Goal: Information Seeking & Learning: Find specific fact

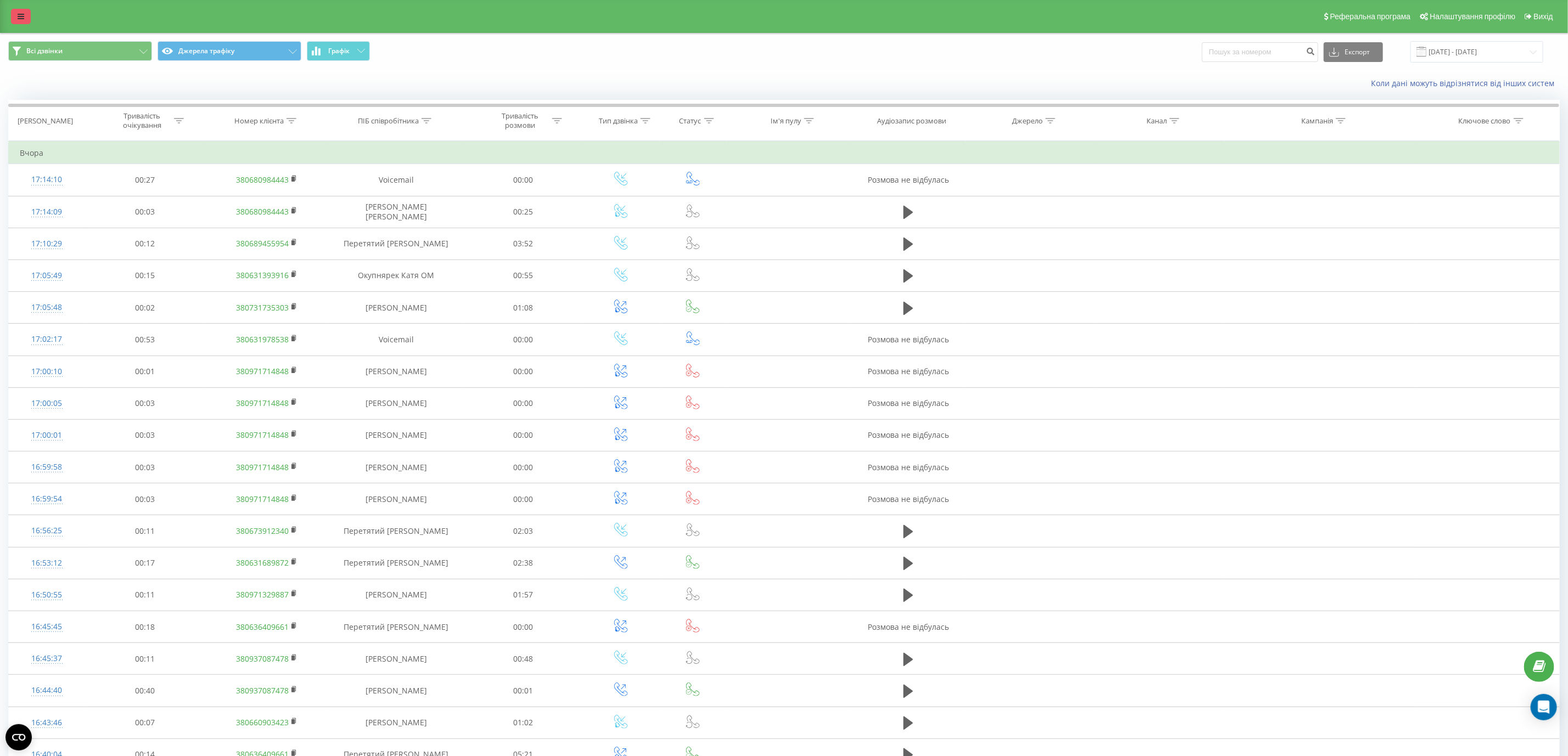
click at [27, 11] on link at bounding box center [21, 16] width 20 height 15
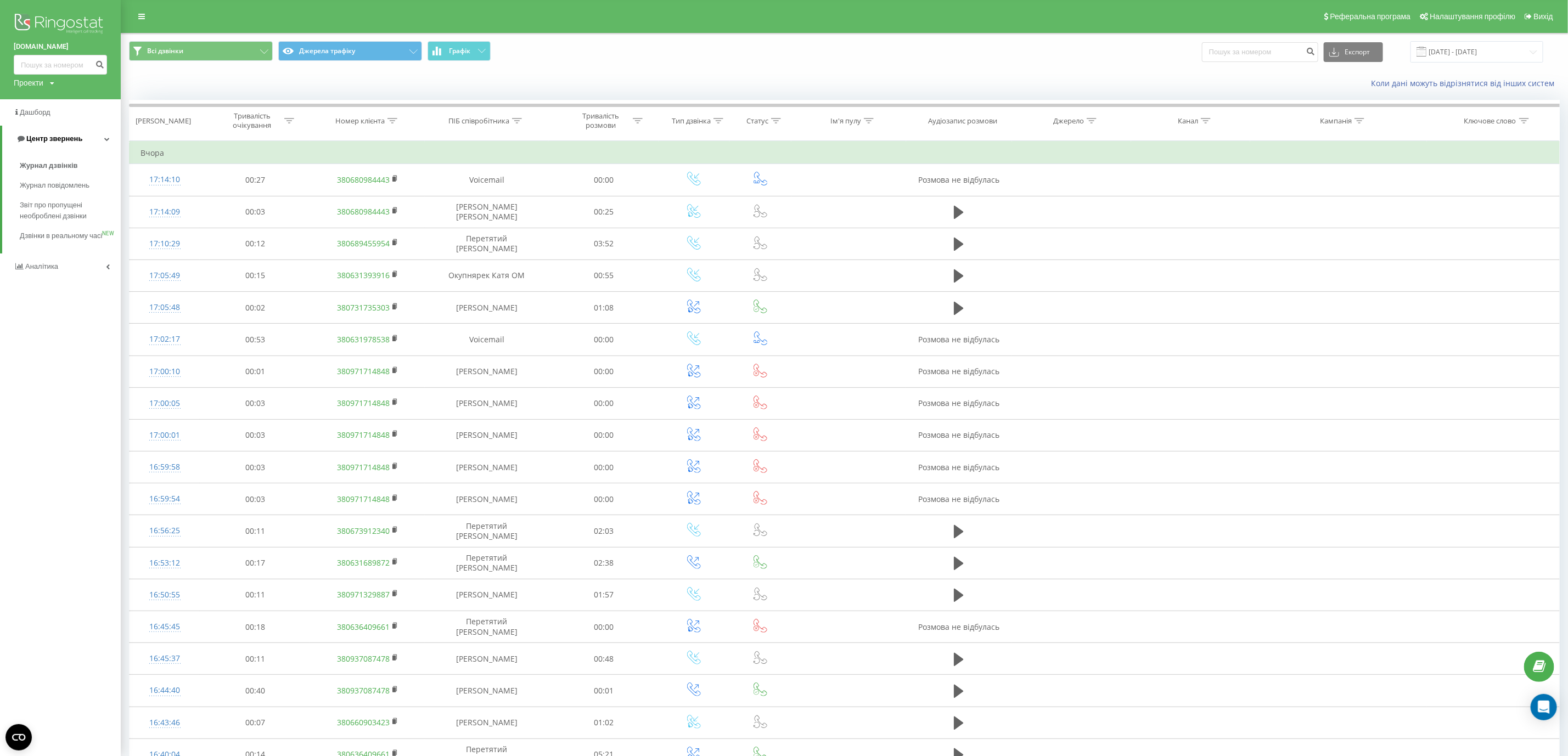
click at [65, 143] on span "Центр звернень" at bounding box center [49, 139] width 66 height 11
click at [65, 143] on span "Центр звернень" at bounding box center [46, 139] width 66 height 11
click at [78, 166] on link "Журнал дзвінків" at bounding box center [70, 165] width 101 height 20
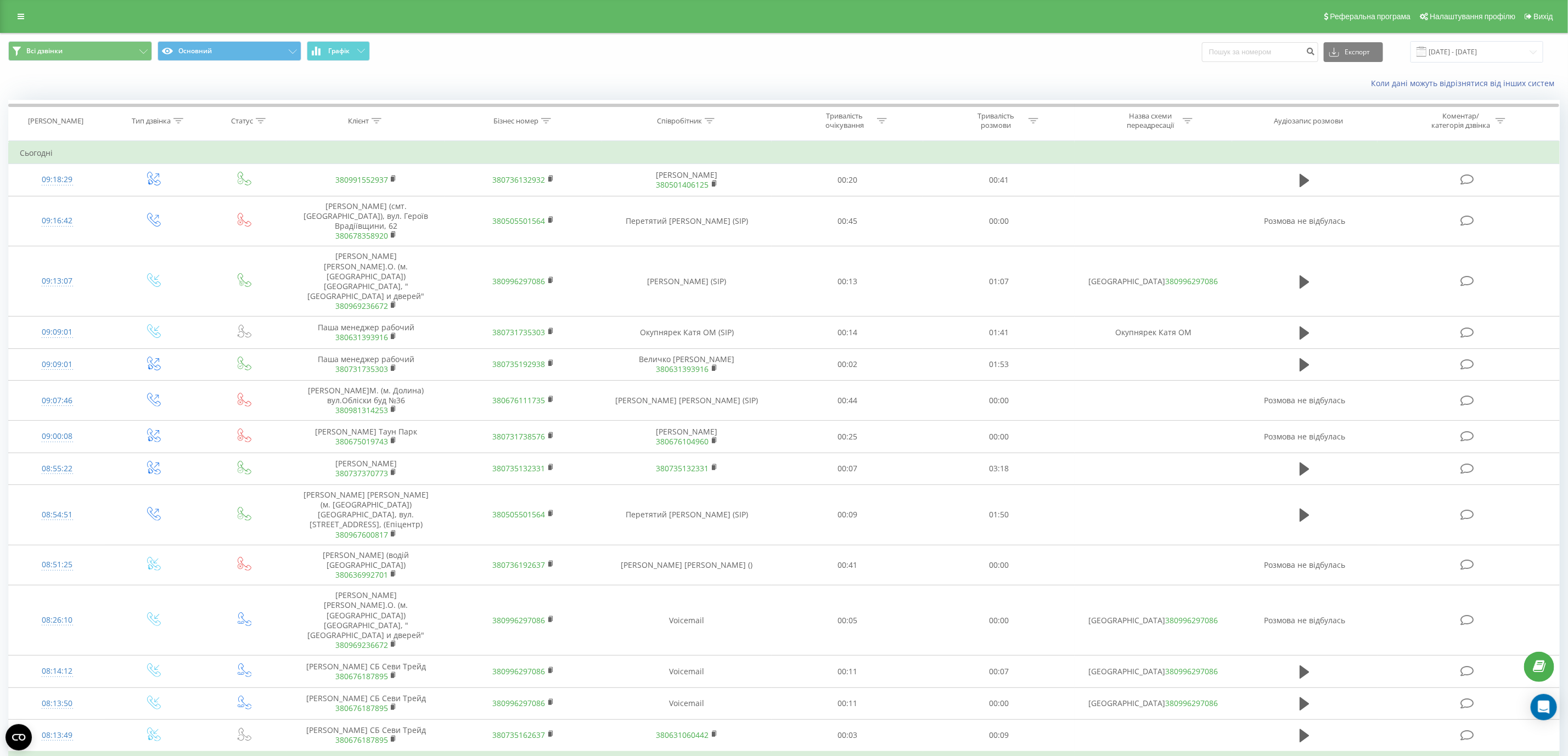
click at [714, 120] on icon at bounding box center [709, 120] width 10 height 6
click at [709, 191] on form "Містить Скасувати OK" at bounding box center [686, 198] width 96 height 70
click at [709, 194] on input "text" at bounding box center [686, 199] width 96 height 19
type input "Сабодаш"
click at [711, 226] on span "OK" at bounding box center [709, 220] width 31 height 17
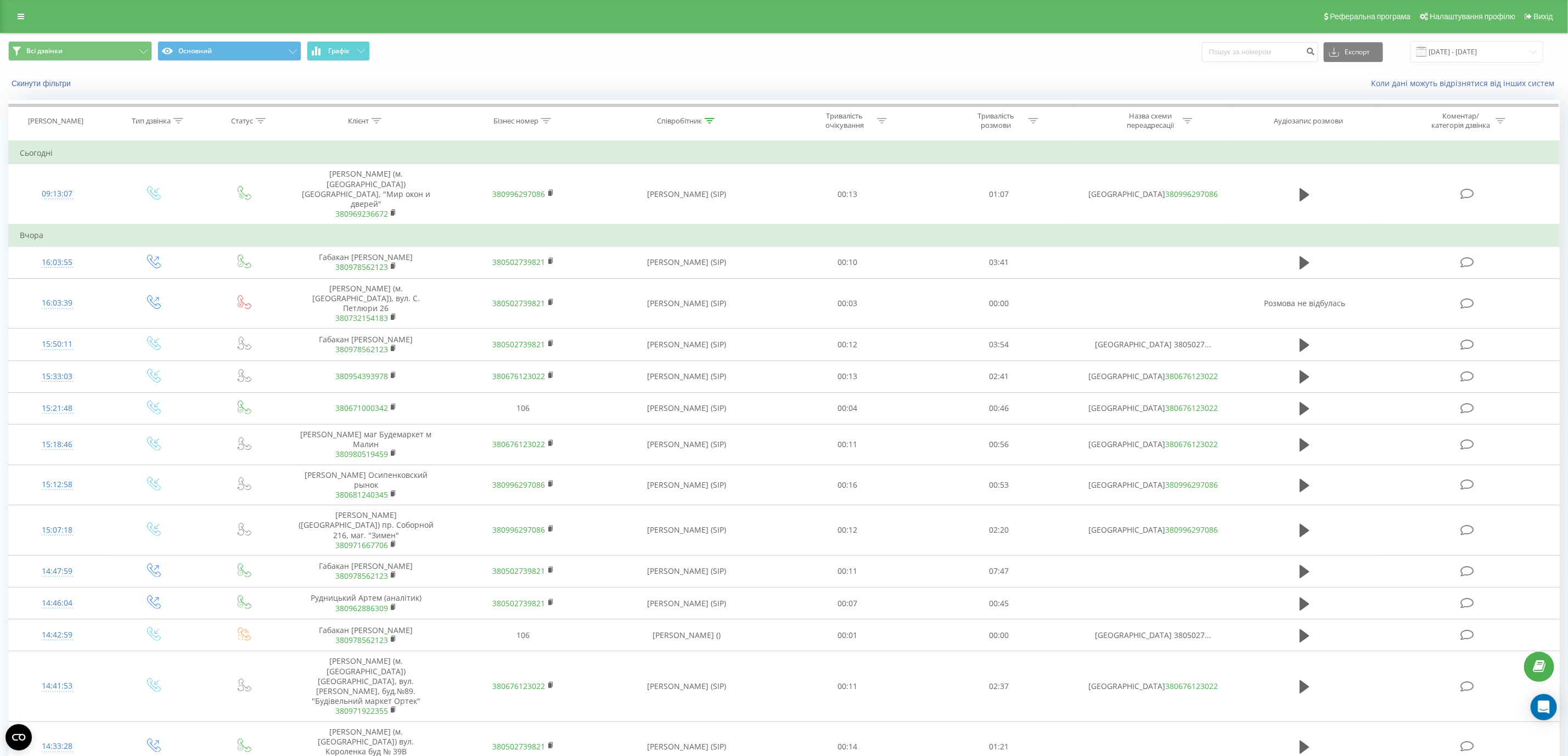
click at [706, 117] on div at bounding box center [709, 121] width 10 height 10
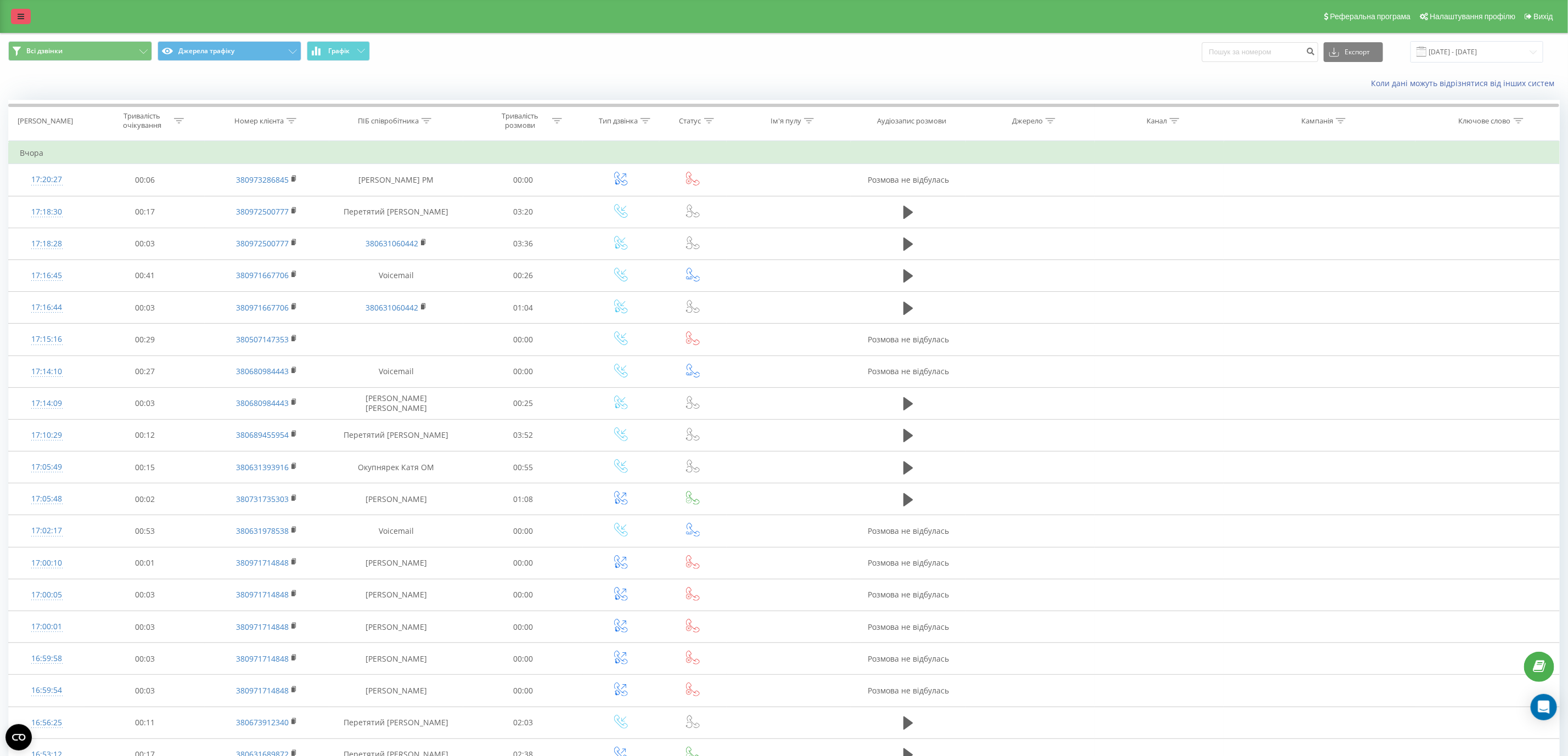
click at [23, 17] on icon at bounding box center [21, 17] width 6 height 8
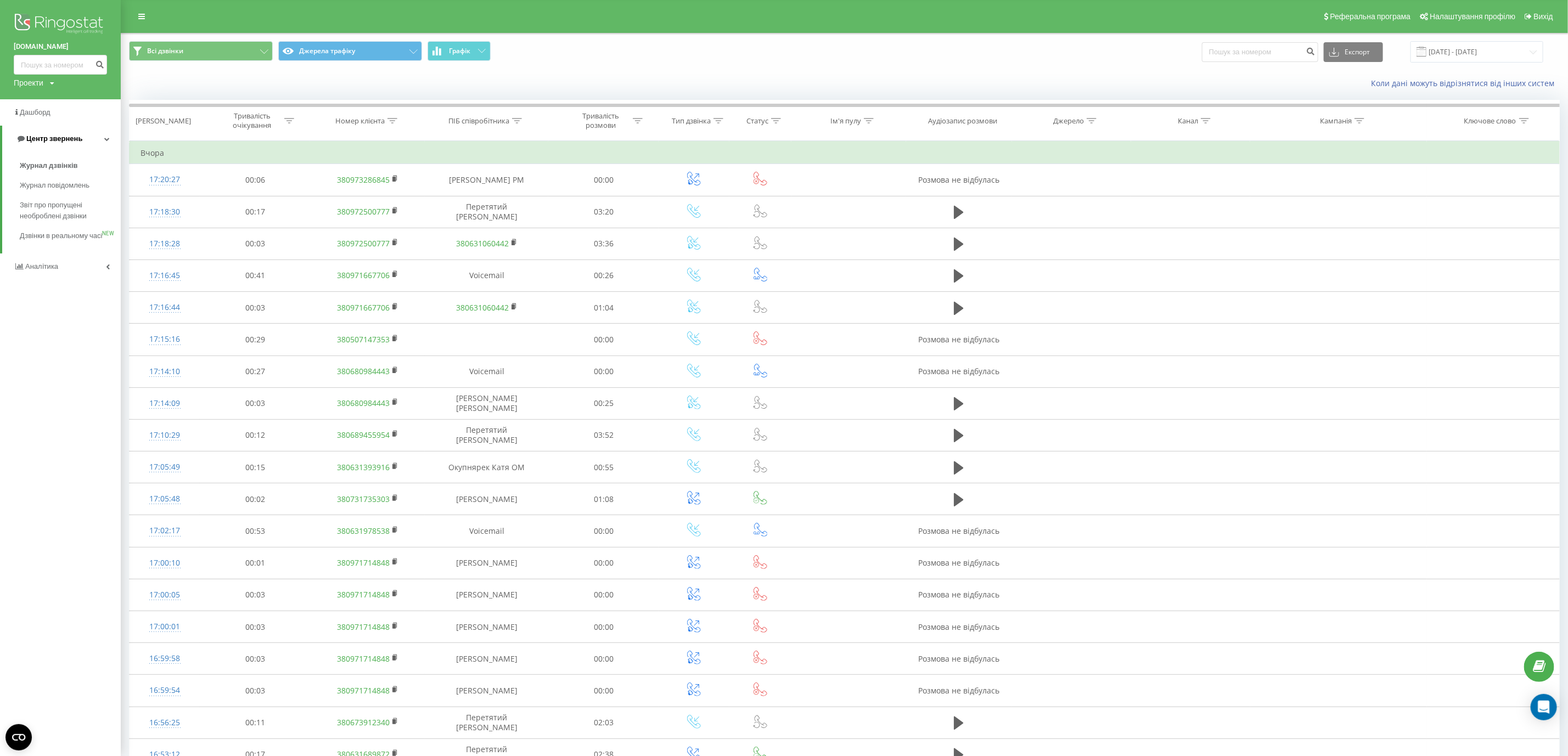
click at [92, 140] on link "Центр звернень" at bounding box center [61, 139] width 119 height 26
click at [69, 140] on span "Центр звернень" at bounding box center [52, 139] width 56 height 8
click at [73, 164] on span "Журнал дзвінків" at bounding box center [49, 166] width 58 height 11
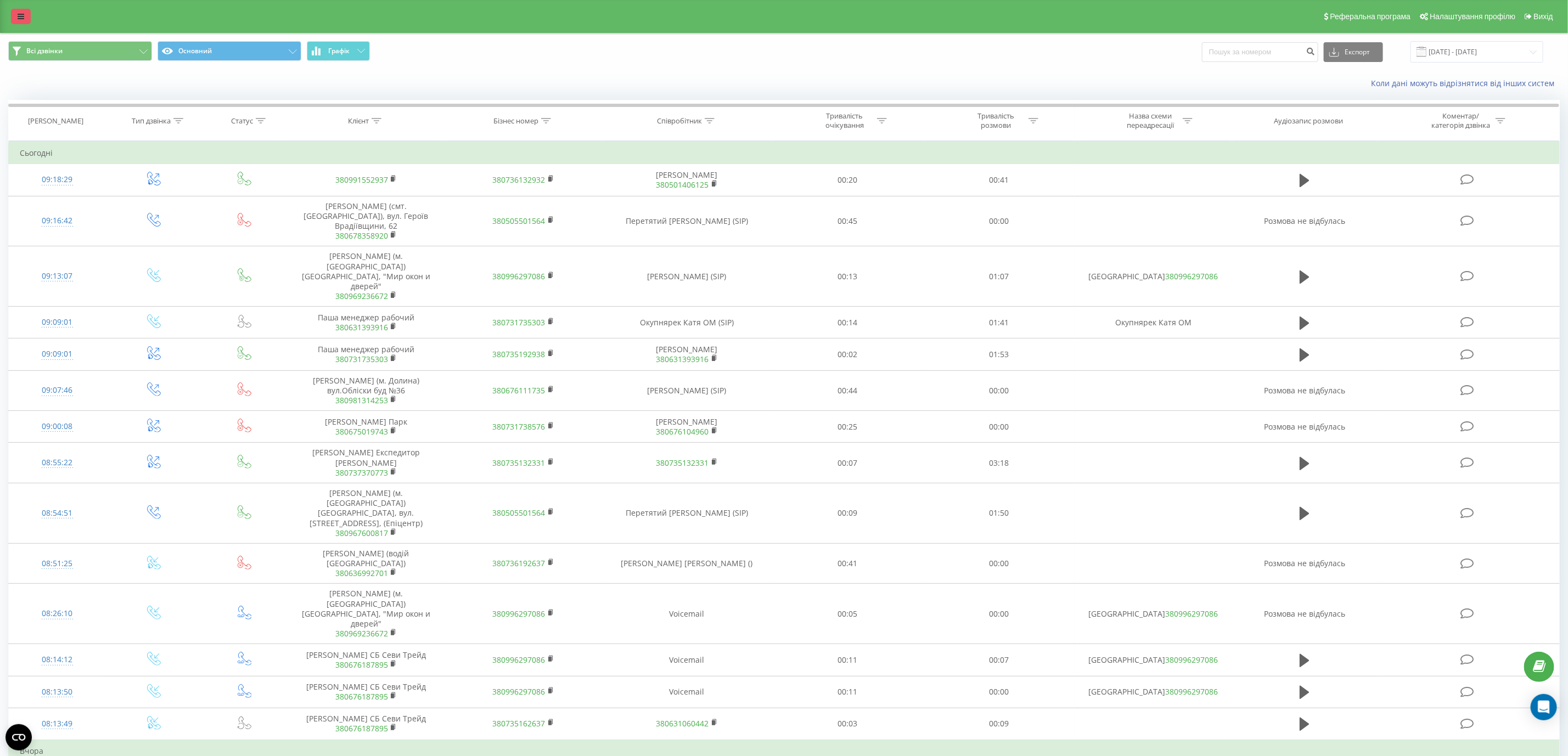
click at [17, 20] on link at bounding box center [21, 16] width 20 height 15
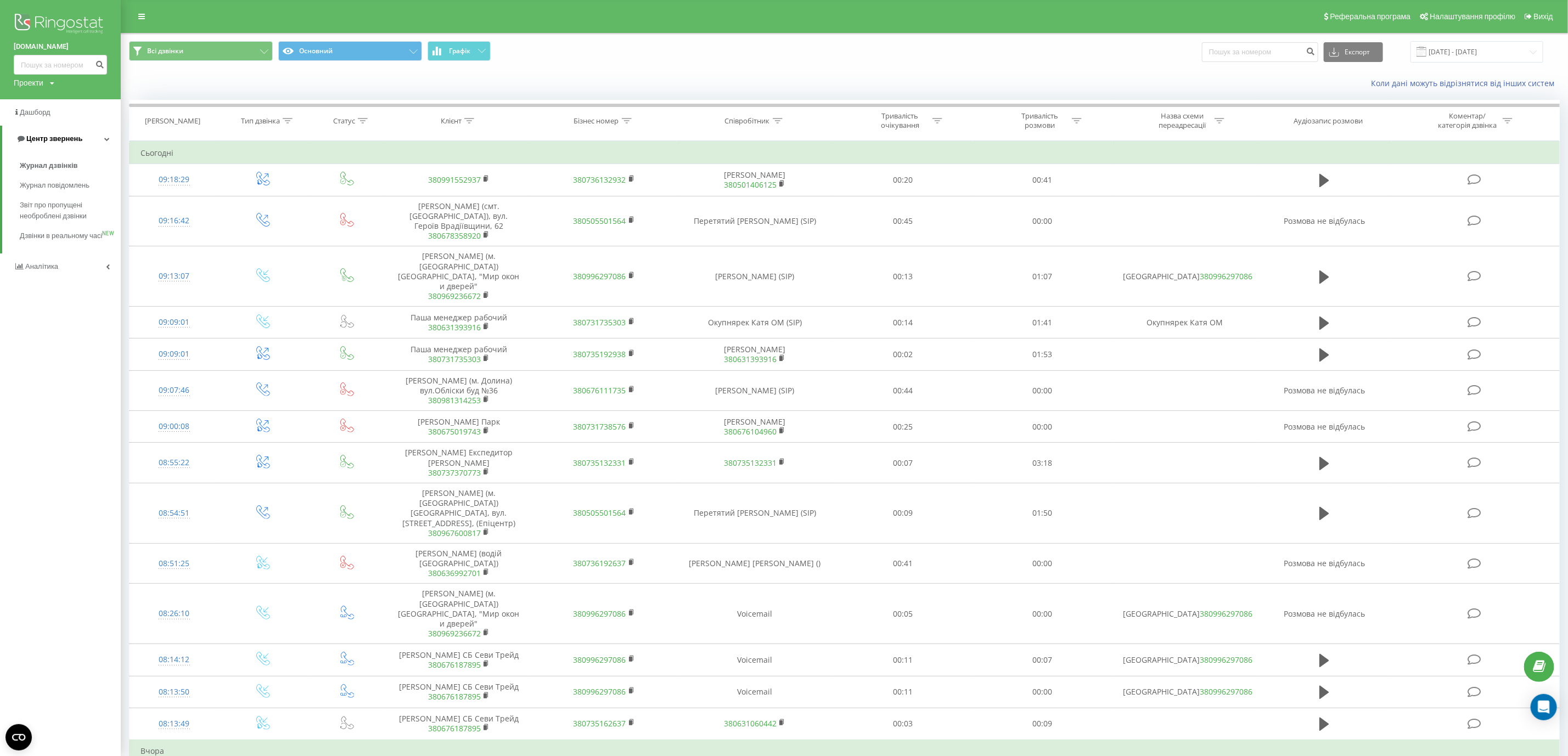
click at [100, 135] on link "Центр звернень" at bounding box center [61, 139] width 119 height 26
click at [83, 135] on link "Центр звернень" at bounding box center [60, 139] width 120 height 26
click at [83, 68] on input at bounding box center [60, 65] width 93 height 20
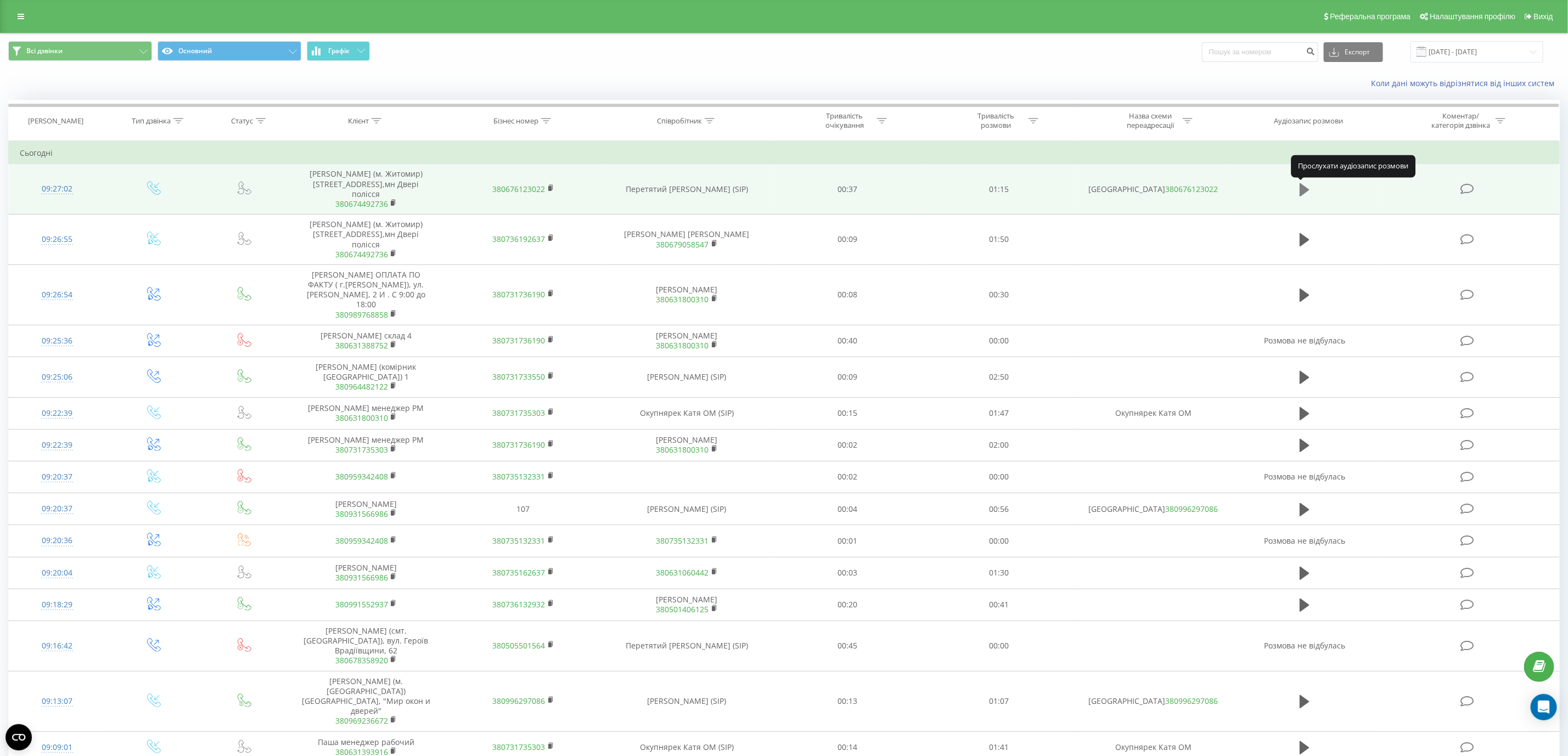
click at [1306, 191] on icon at bounding box center [1304, 190] width 10 height 14
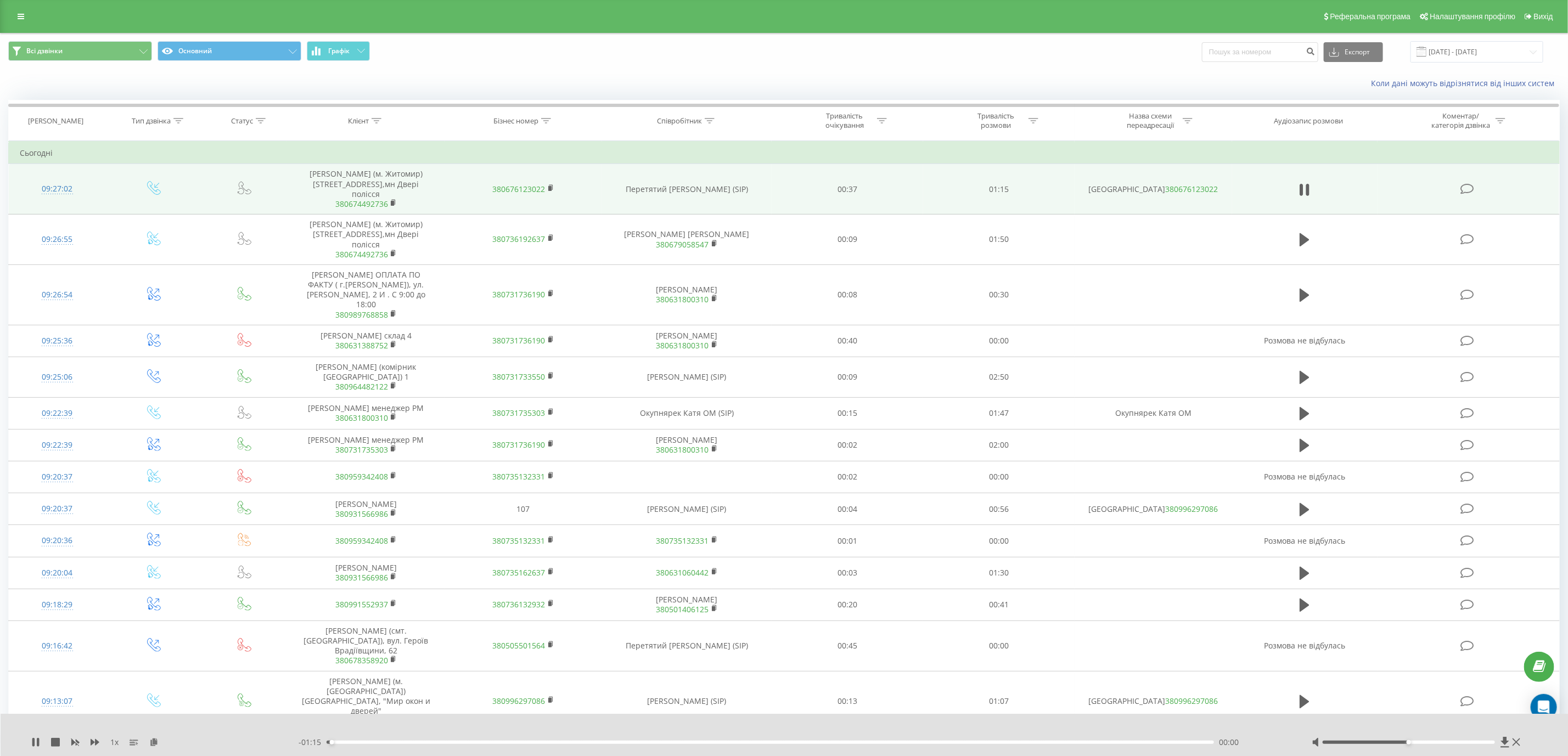
click at [22, 6] on div "Реферальна програма Налаштування профілю Вихід" at bounding box center [784, 16] width 1568 height 33
click at [18, 15] on icon at bounding box center [21, 17] width 6 height 8
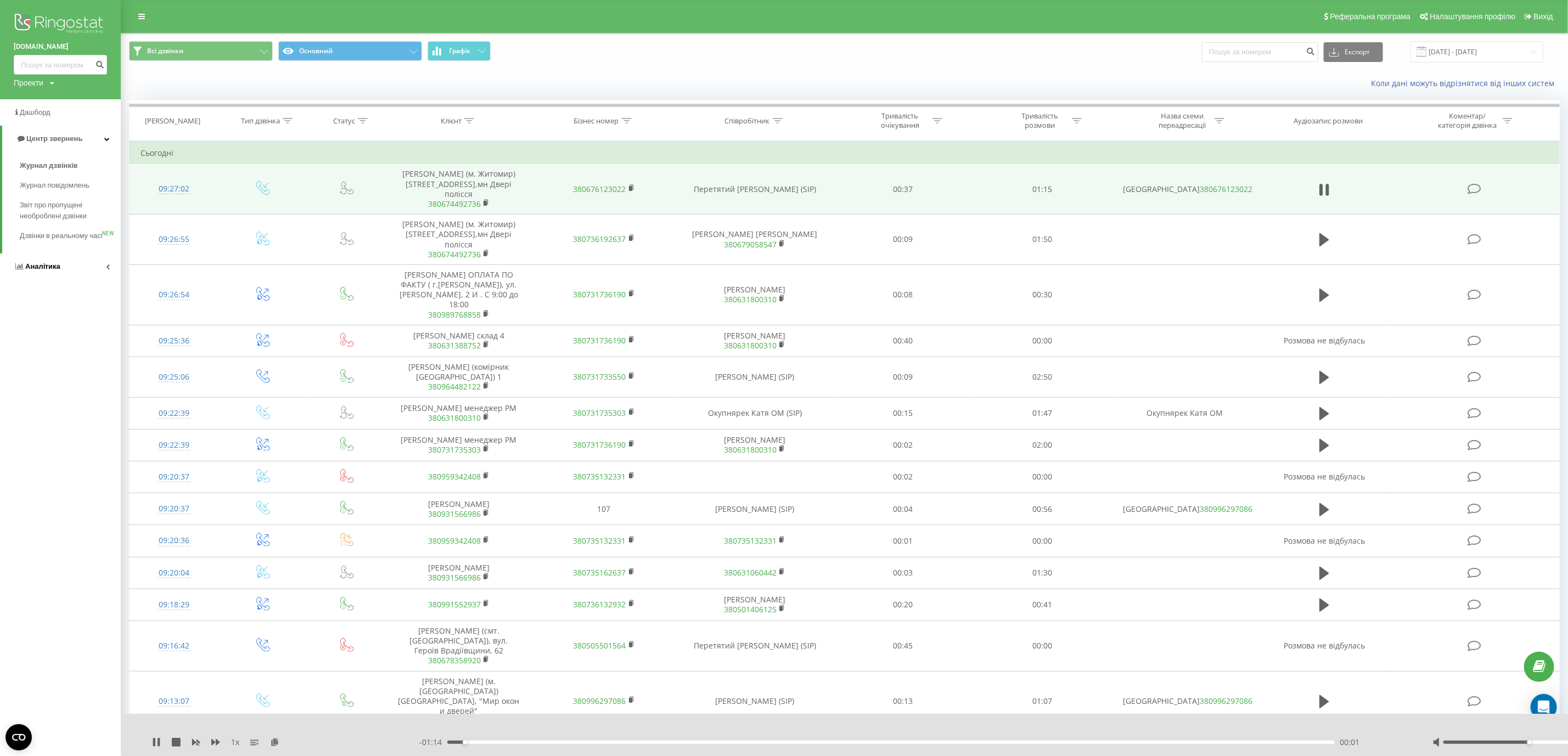
click at [68, 280] on link "Аналiтика" at bounding box center [60, 266] width 120 height 26
click at [62, 349] on link "Звіт про ефективність роботи співробітників" at bounding box center [70, 338] width 101 height 31
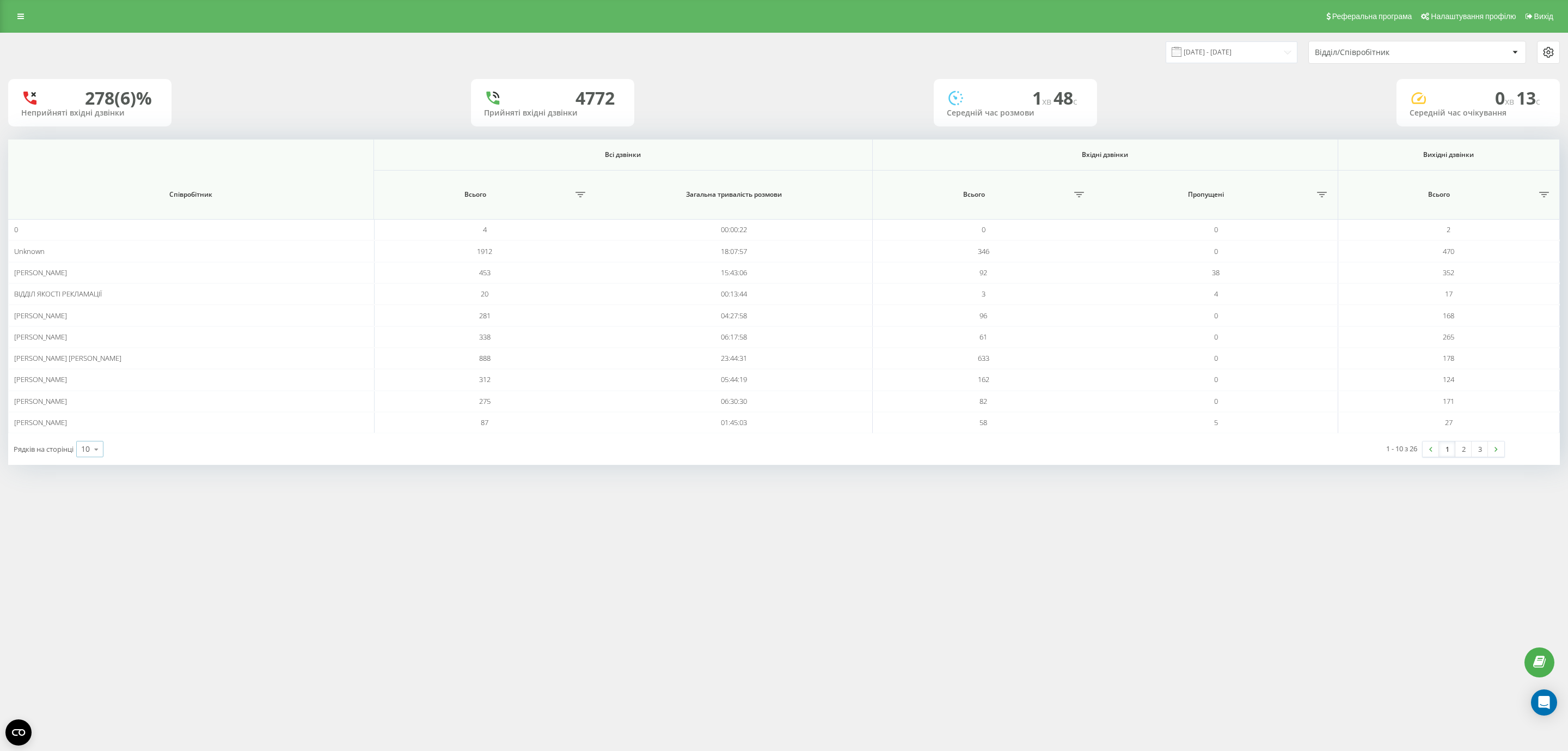
click at [89, 452] on div "10" at bounding box center [85, 449] width 9 height 11
click at [87, 403] on span "25" at bounding box center [85, 401] width 9 height 10
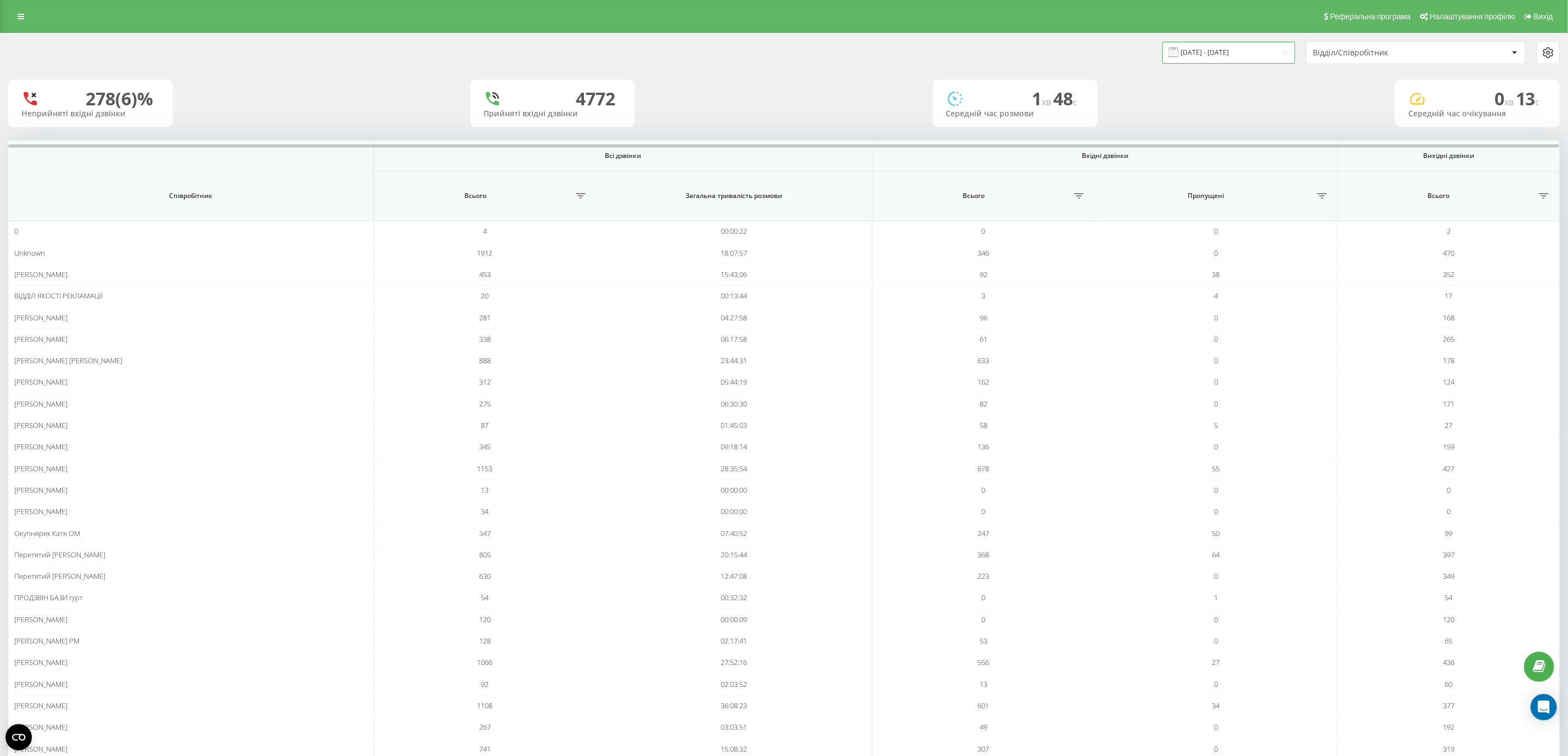
click at [1214, 41] on input "[DATE] - [DATE]" at bounding box center [1228, 52] width 133 height 22
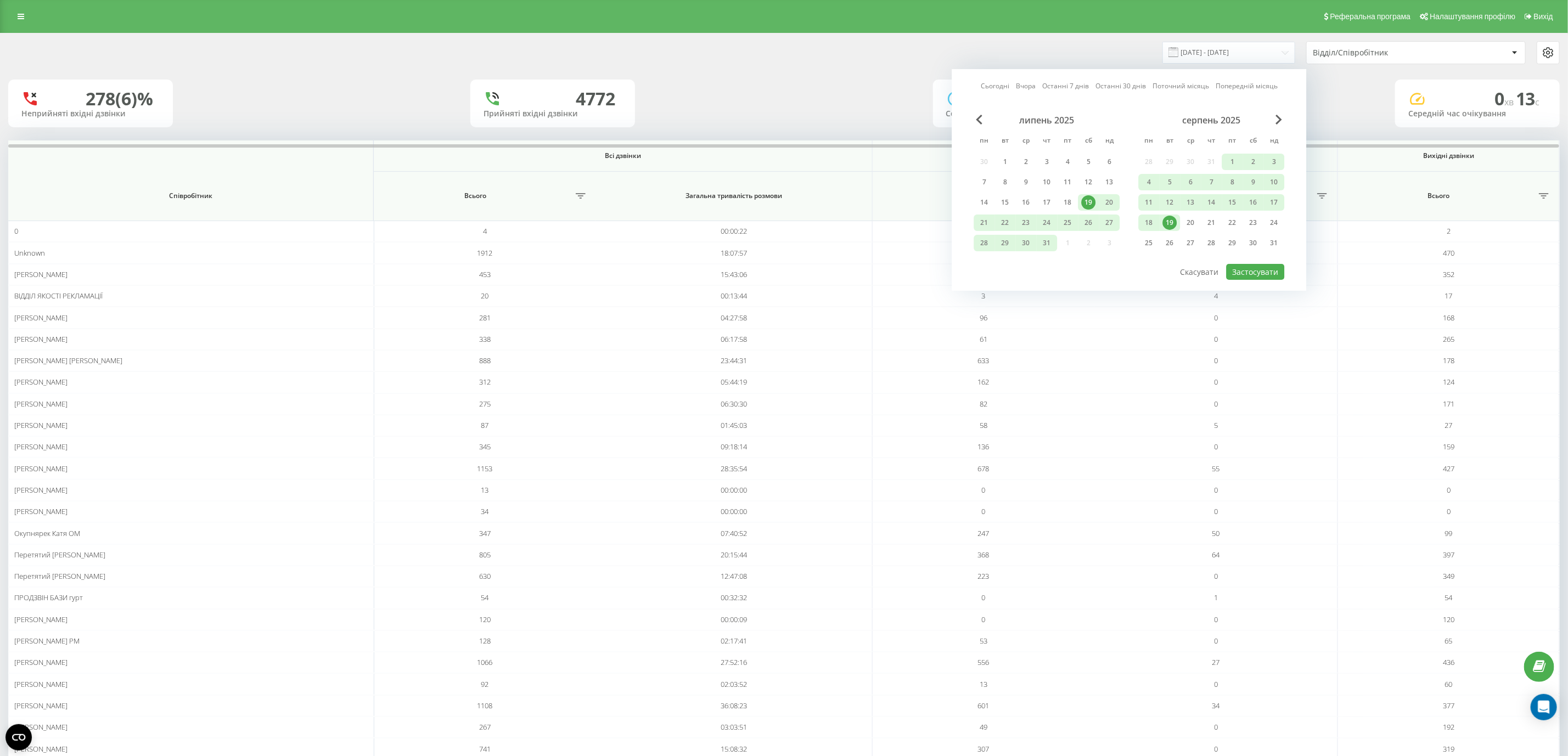
click at [1172, 217] on div "19" at bounding box center [1170, 223] width 14 height 14
click at [1244, 264] on button "Застосувати" at bounding box center [1255, 272] width 58 height 16
type input "19.08.2025 - 19.08.2025"
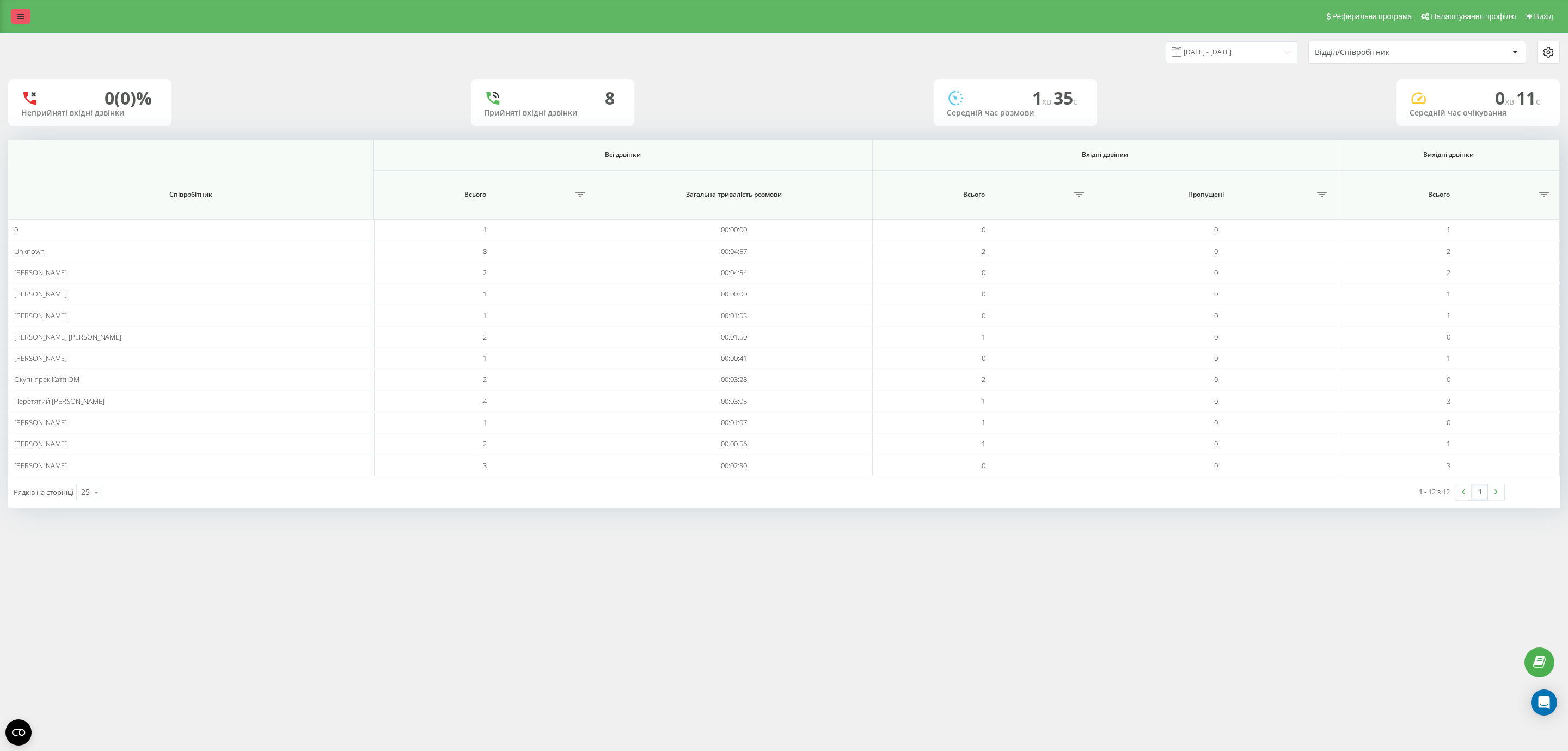
click at [17, 10] on link at bounding box center [21, 16] width 20 height 15
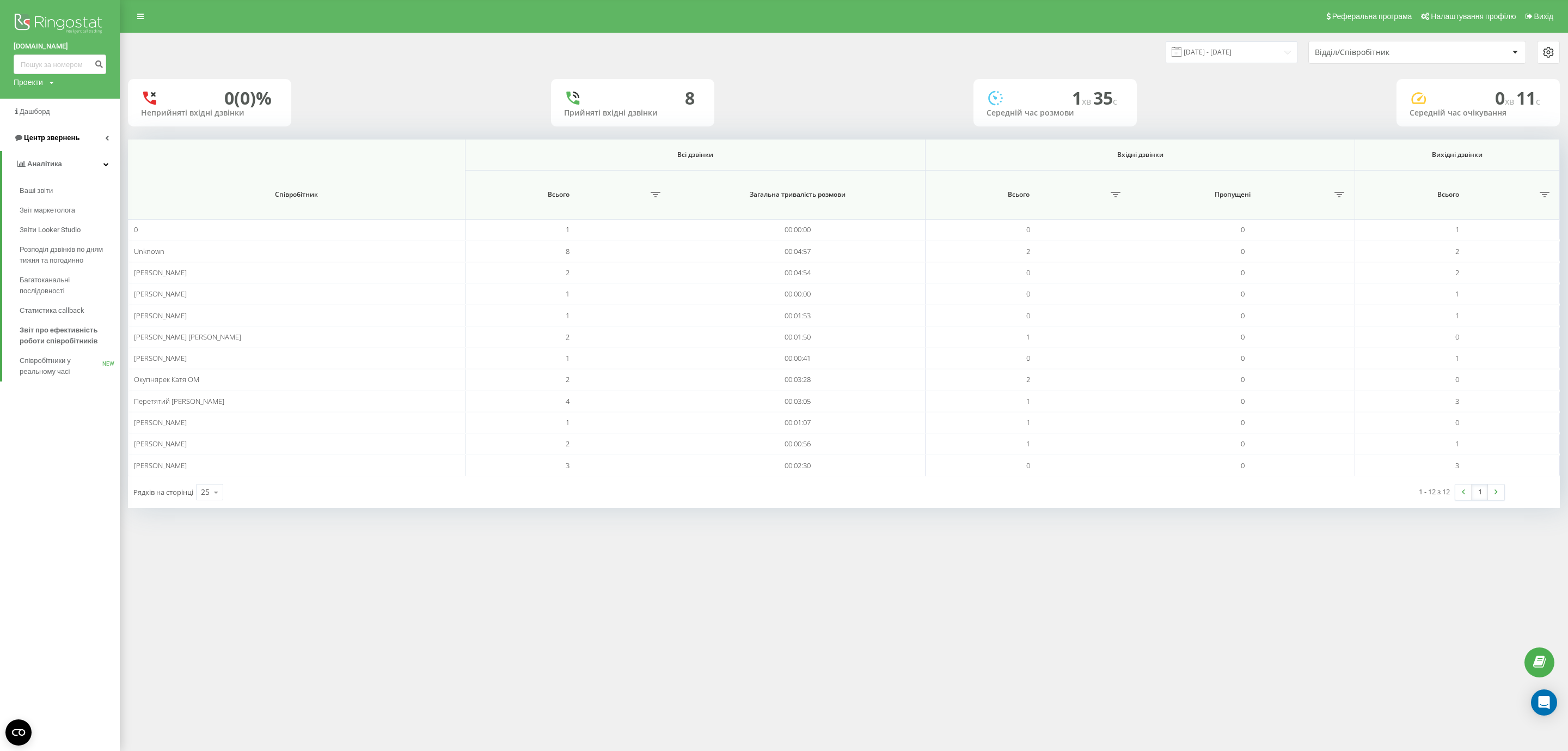
click at [57, 146] on link "Центр звернень" at bounding box center [59, 138] width 119 height 26
click at [57, 142] on span "Центр звернень" at bounding box center [48, 138] width 66 height 11
click at [44, 131] on link "Центр звернень" at bounding box center [59, 138] width 119 height 26
click at [67, 169] on span "Журнал дзвінків" at bounding box center [48, 165] width 58 height 11
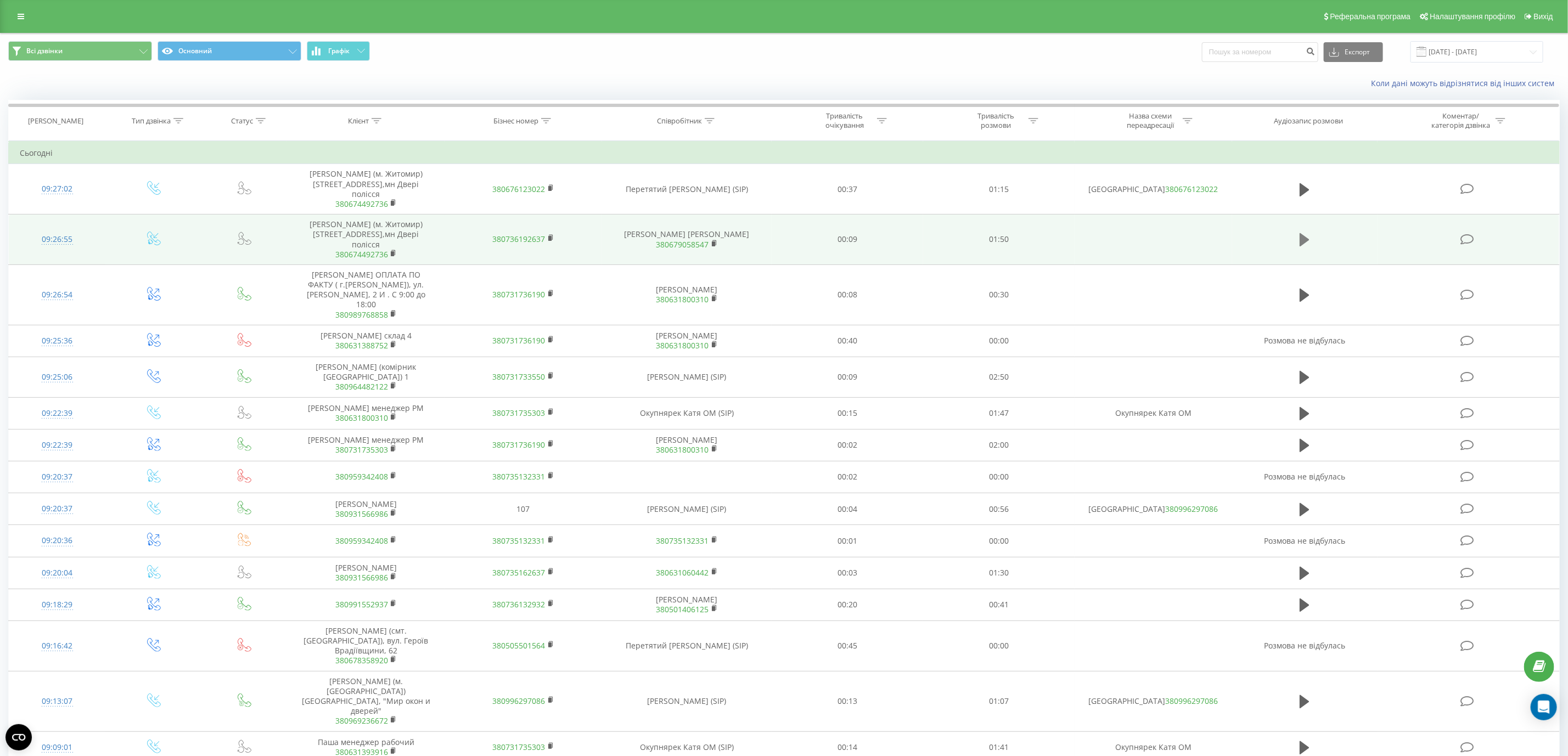
click at [1301, 241] on icon at bounding box center [1304, 240] width 10 height 14
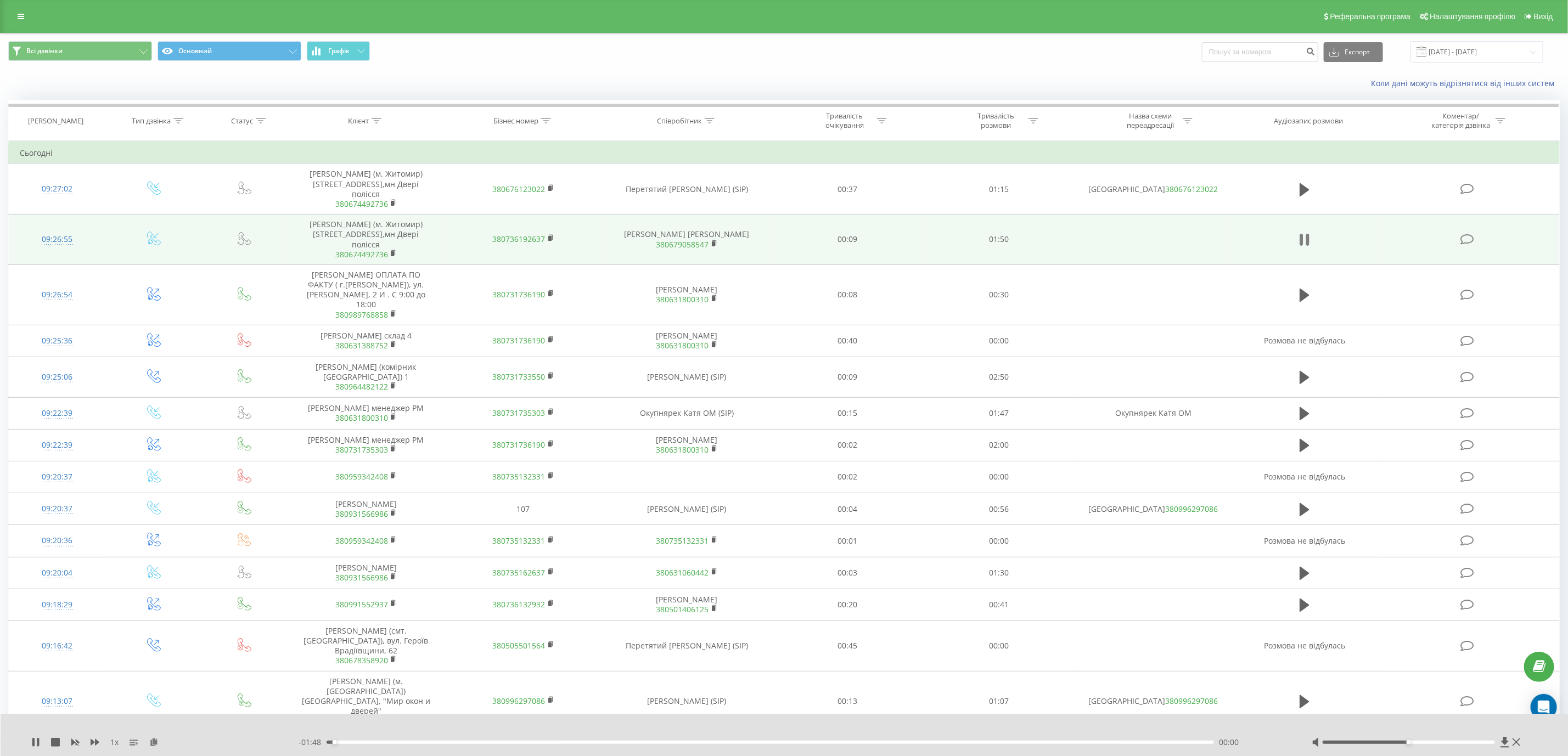
click at [1299, 241] on icon at bounding box center [1304, 239] width 10 height 15
click at [705, 124] on div at bounding box center [709, 121] width 10 height 10
click at [693, 202] on input "text" at bounding box center [686, 199] width 96 height 19
type input "Сабодаш"
click at [719, 225] on span "OK" at bounding box center [709, 220] width 31 height 17
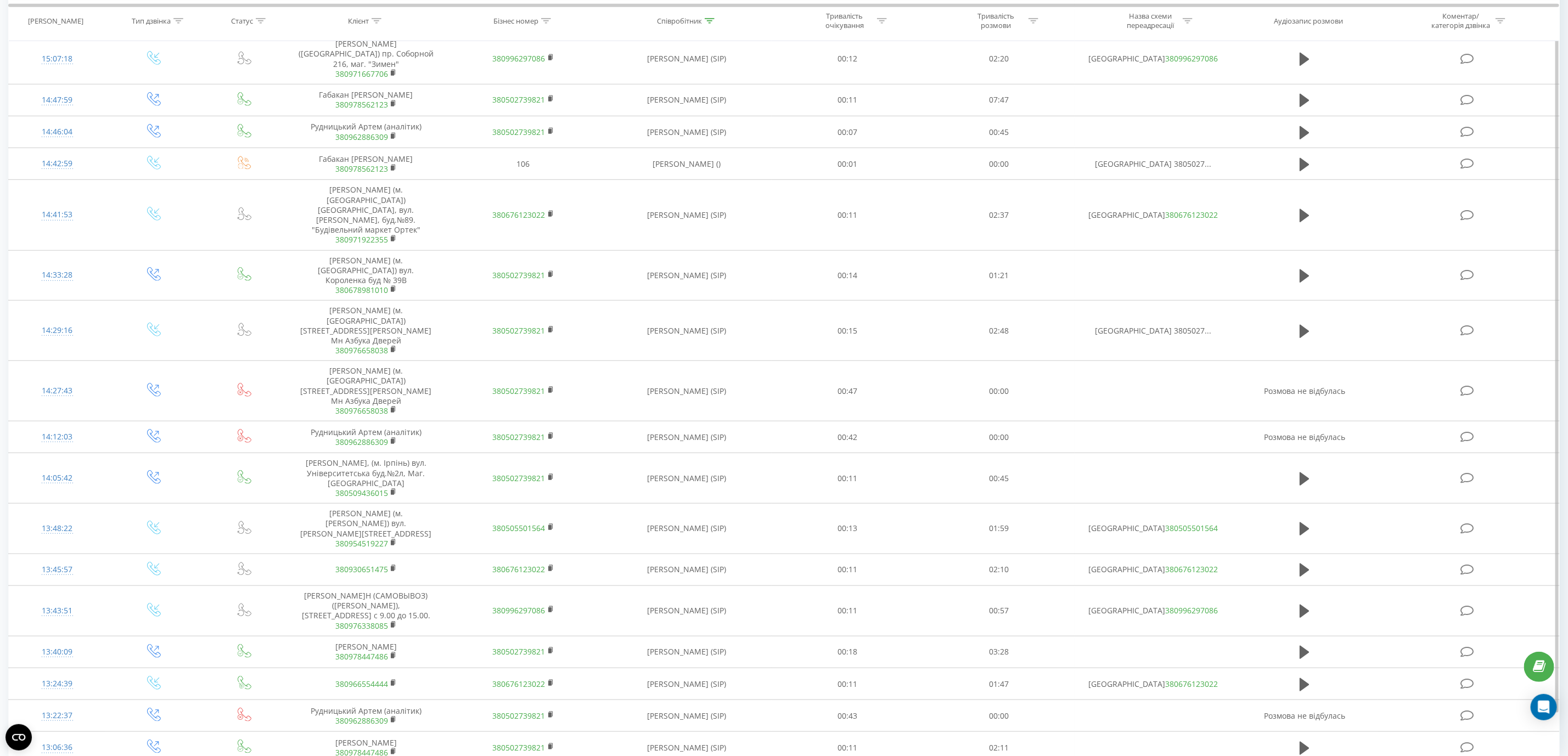
scroll to position [513, 0]
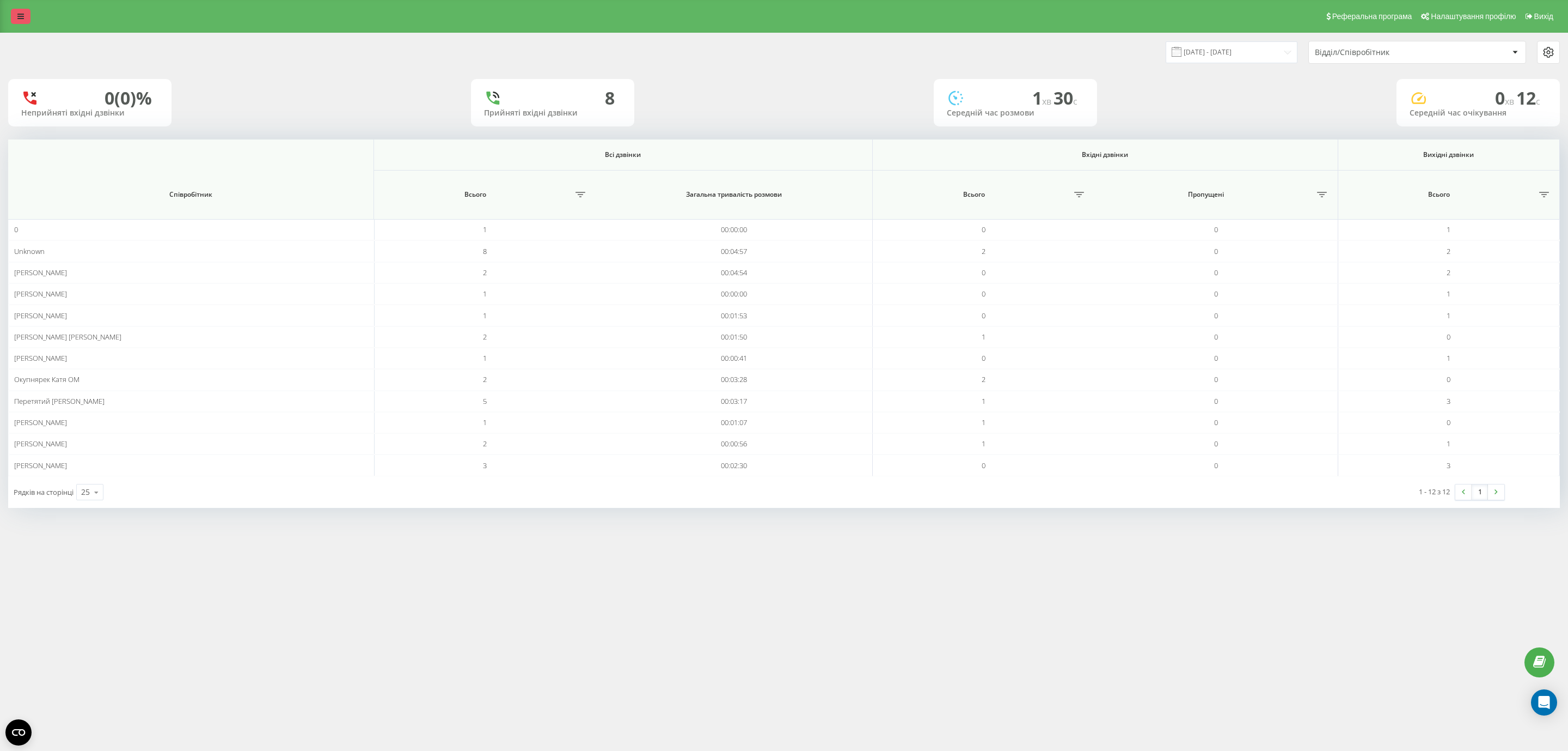
click at [17, 22] on link at bounding box center [21, 16] width 20 height 15
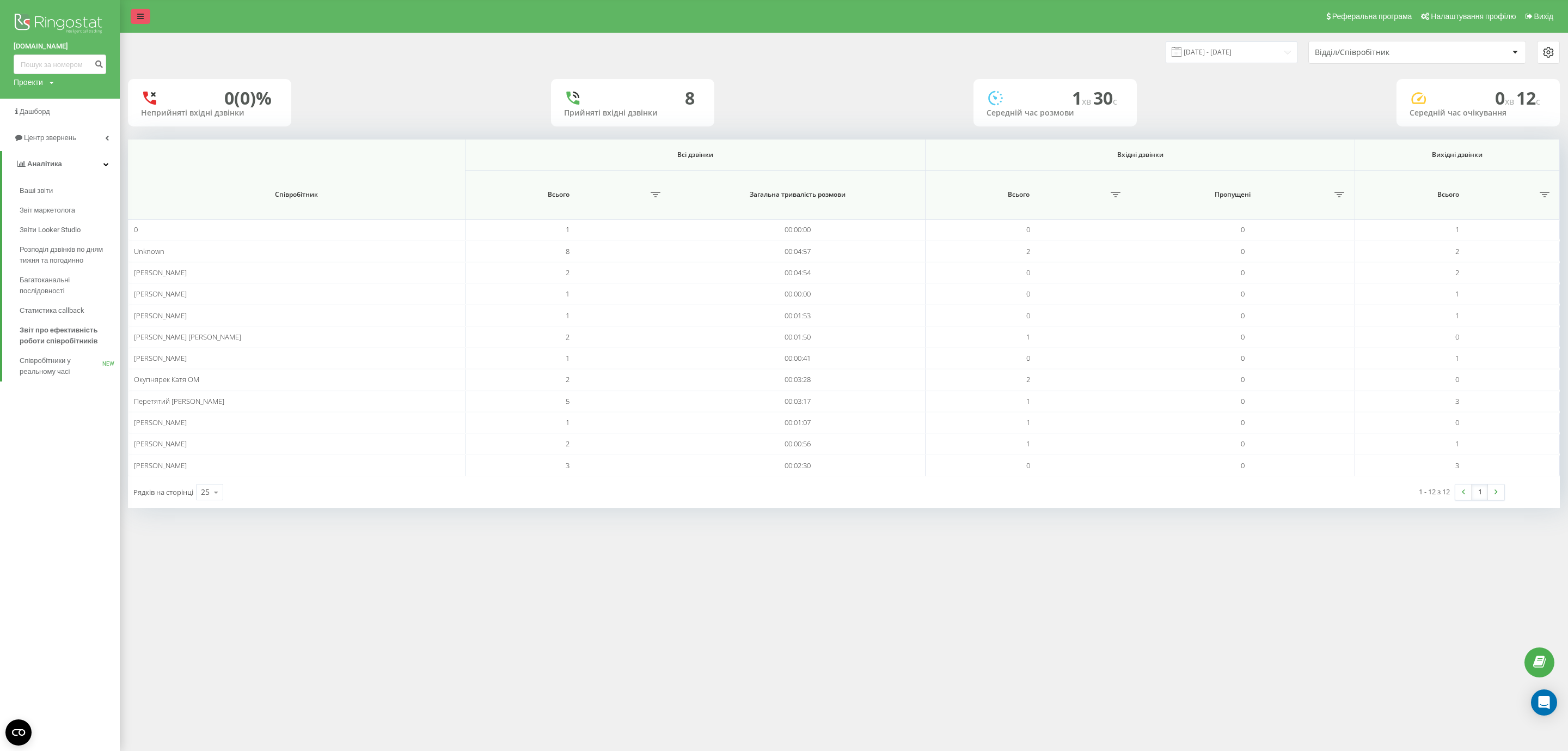
click at [17, 22] on img at bounding box center [59, 25] width 93 height 27
click at [70, 150] on link "Центр звернень" at bounding box center [59, 138] width 119 height 26
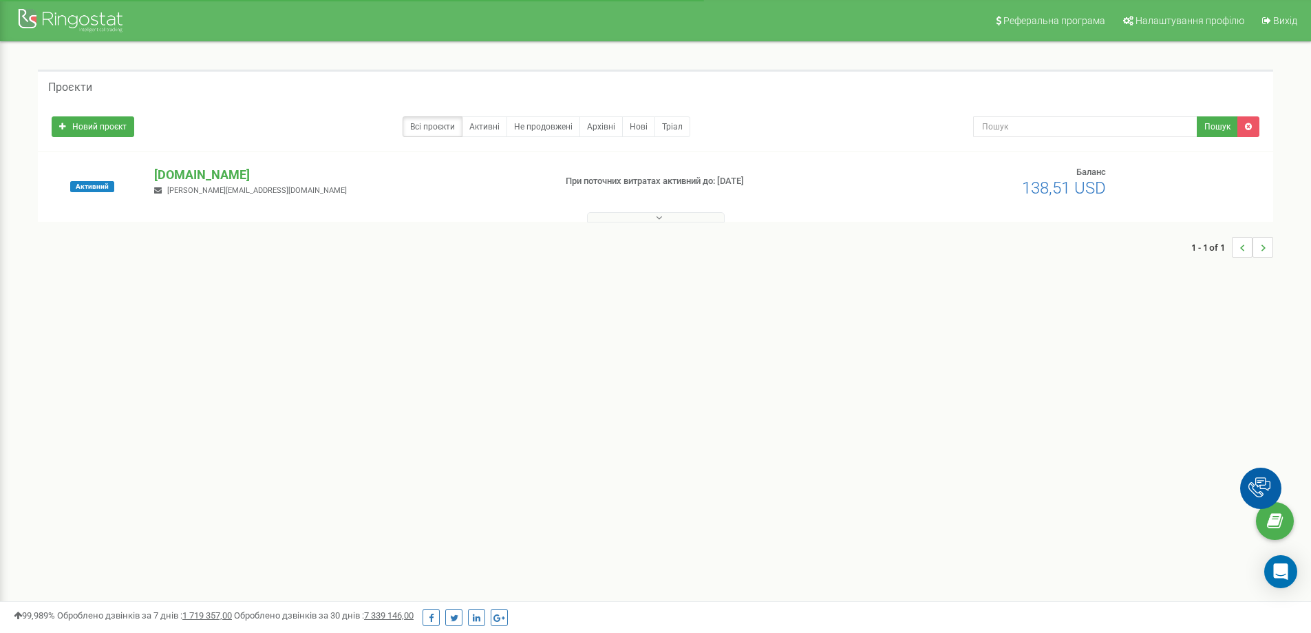
click at [191, 175] on p "[DOMAIN_NAME]" at bounding box center [348, 175] width 389 height 18
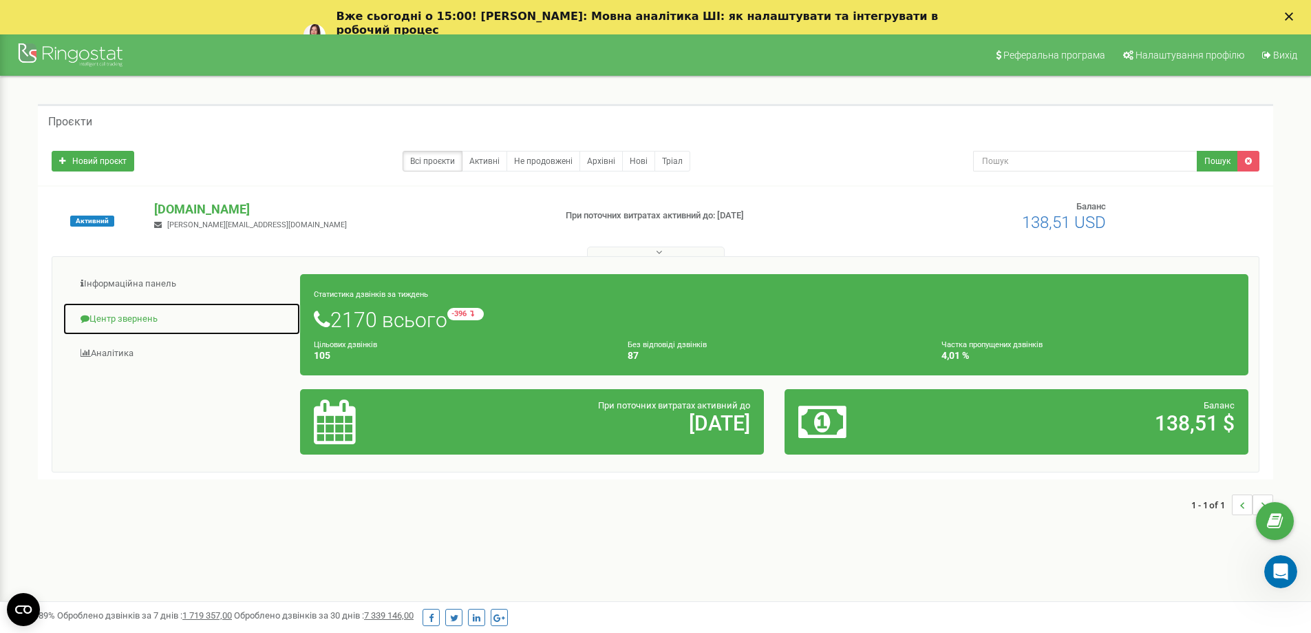
click at [187, 324] on link "Центр звернень" at bounding box center [182, 319] width 238 height 34
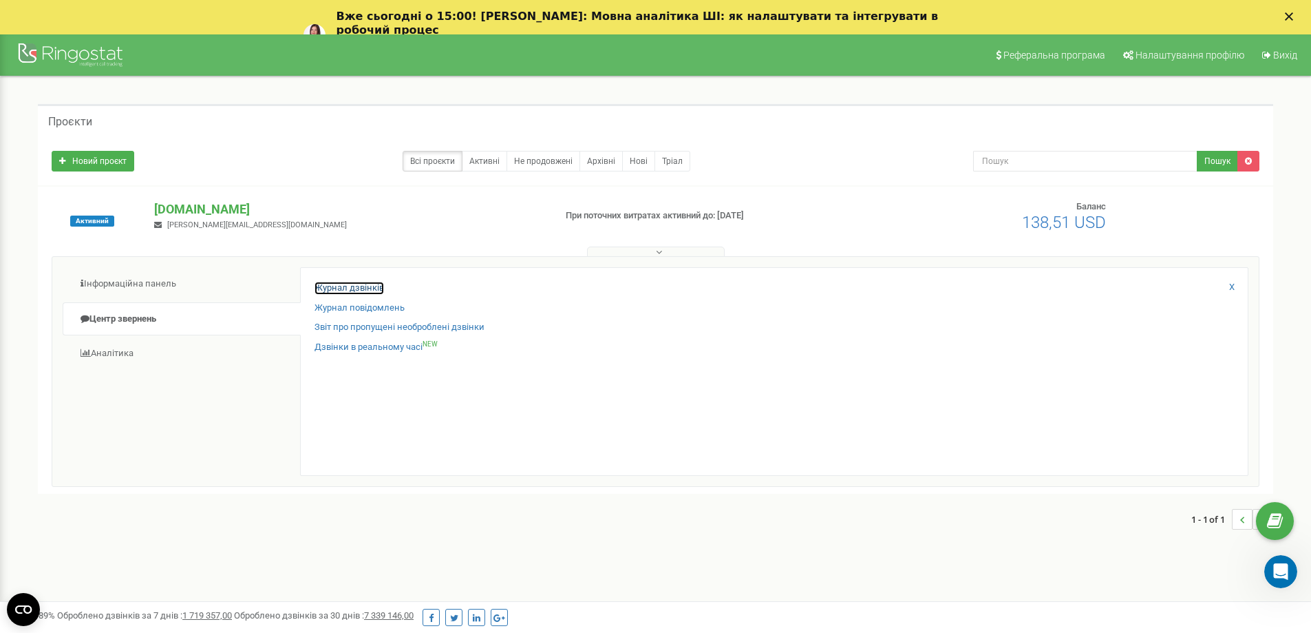
click at [346, 293] on link "Журнал дзвінків" at bounding box center [350, 288] width 70 height 13
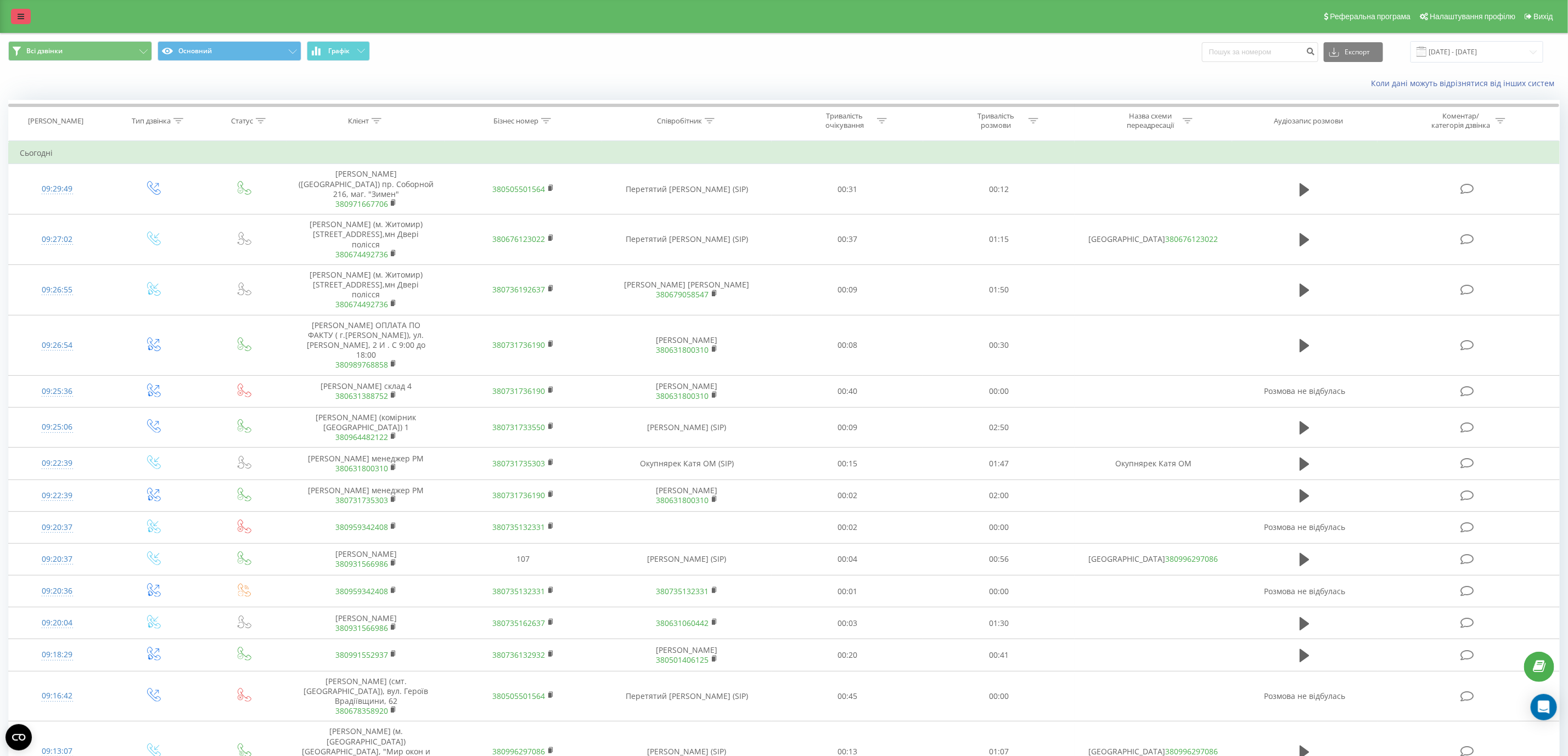
click at [27, 14] on link at bounding box center [21, 16] width 20 height 15
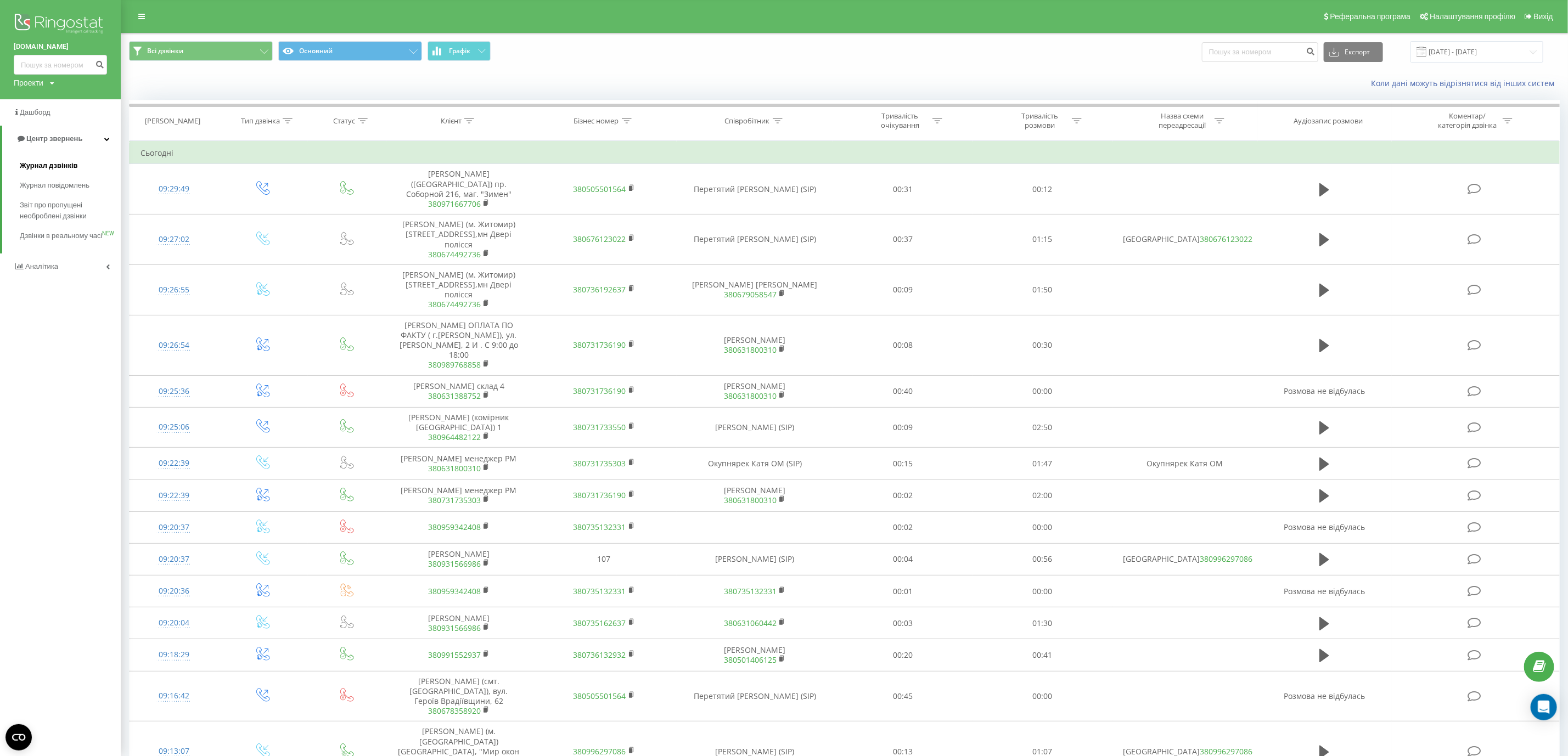
click at [108, 168] on link "Журнал дзвінків" at bounding box center [70, 165] width 101 height 20
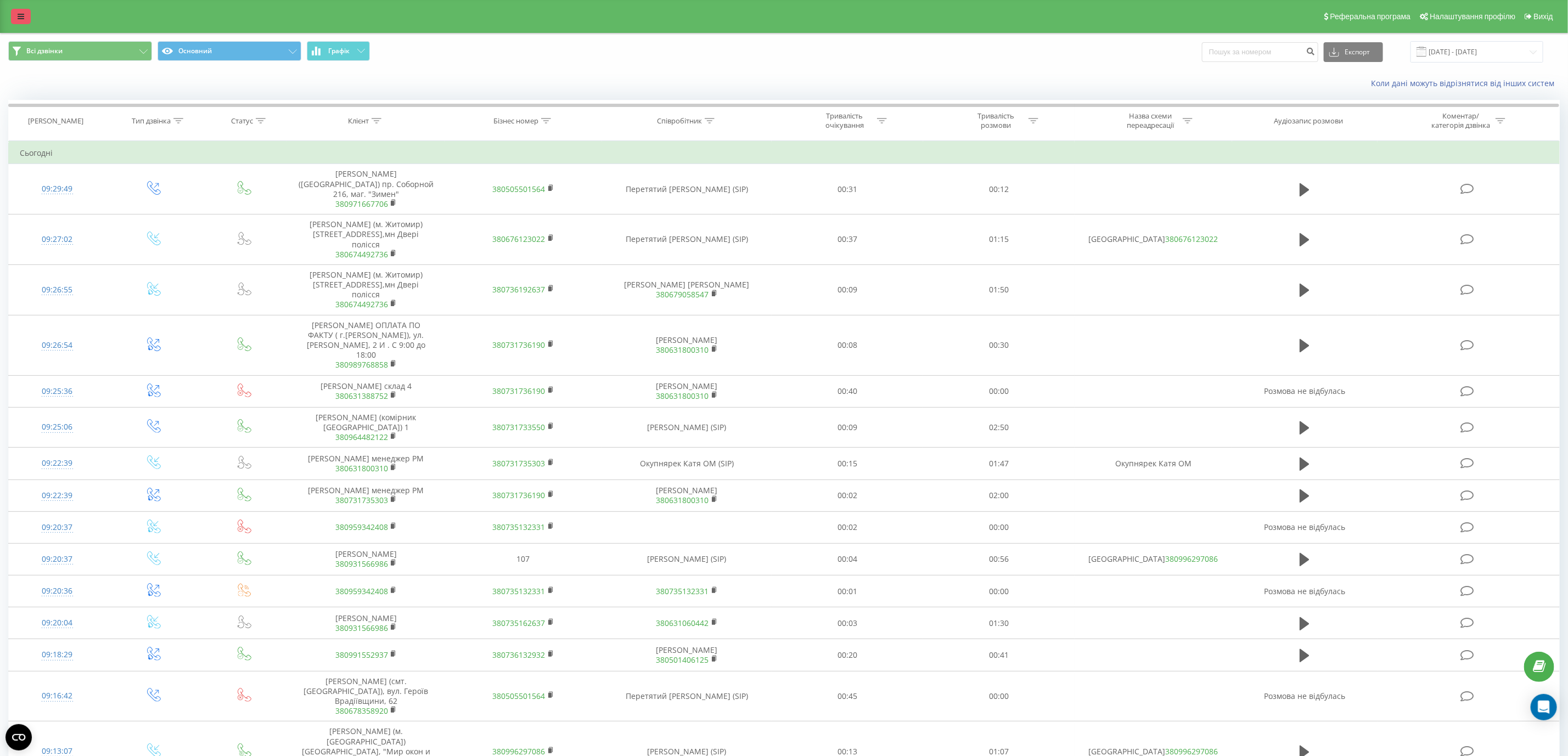
click at [30, 20] on link at bounding box center [21, 16] width 20 height 15
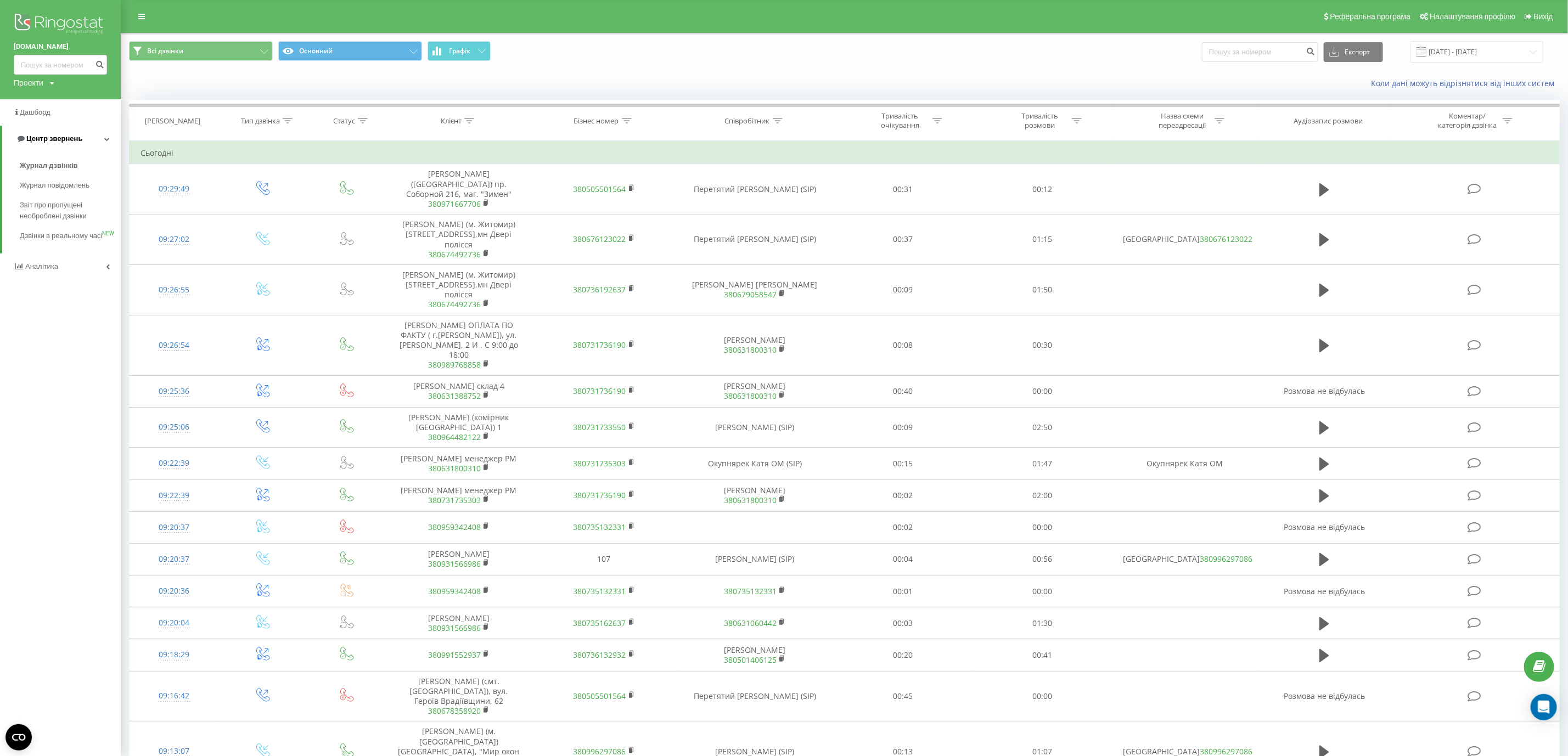
click at [68, 143] on span "Центр звернень" at bounding box center [49, 139] width 66 height 11
click at [68, 143] on span "Центр звернень" at bounding box center [46, 139] width 66 height 11
click at [77, 159] on link "Журнал дзвінків" at bounding box center [70, 165] width 101 height 20
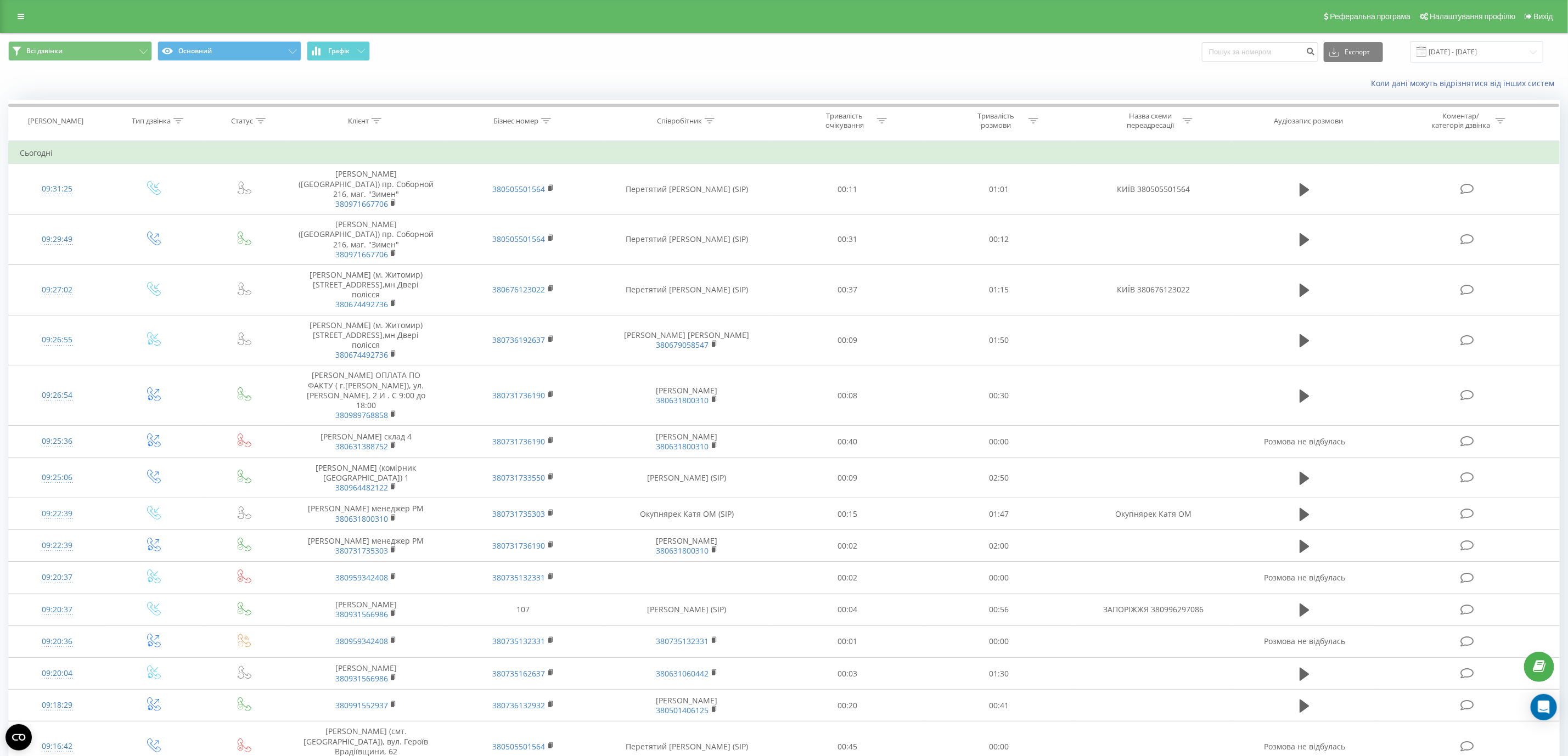
click at [680, 119] on div "Співробітник" at bounding box center [679, 121] width 45 height 10
click at [705, 202] on input "text" at bounding box center [686, 199] width 96 height 19
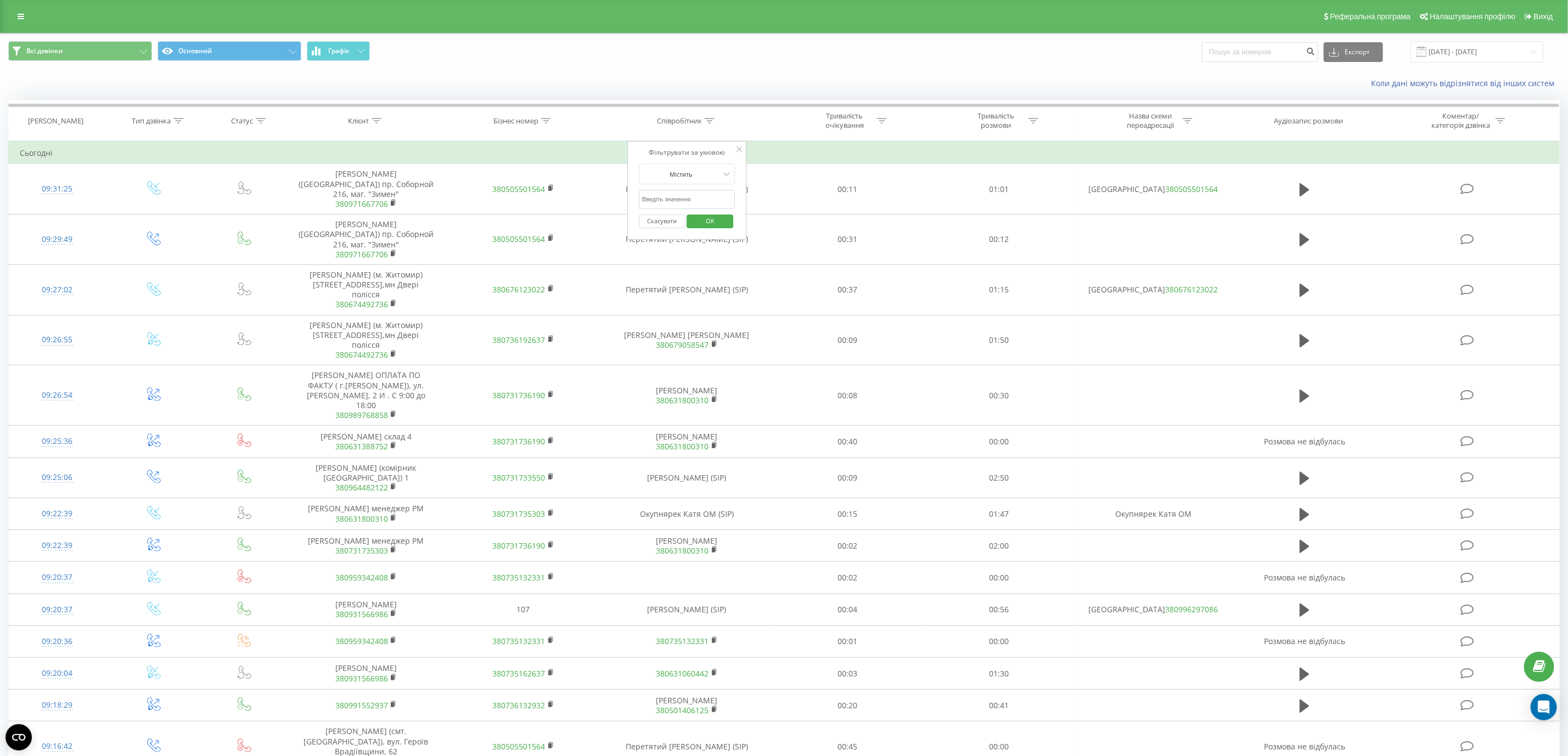
type input "Сабодаш"
click at [709, 217] on span "OK" at bounding box center [709, 220] width 31 height 17
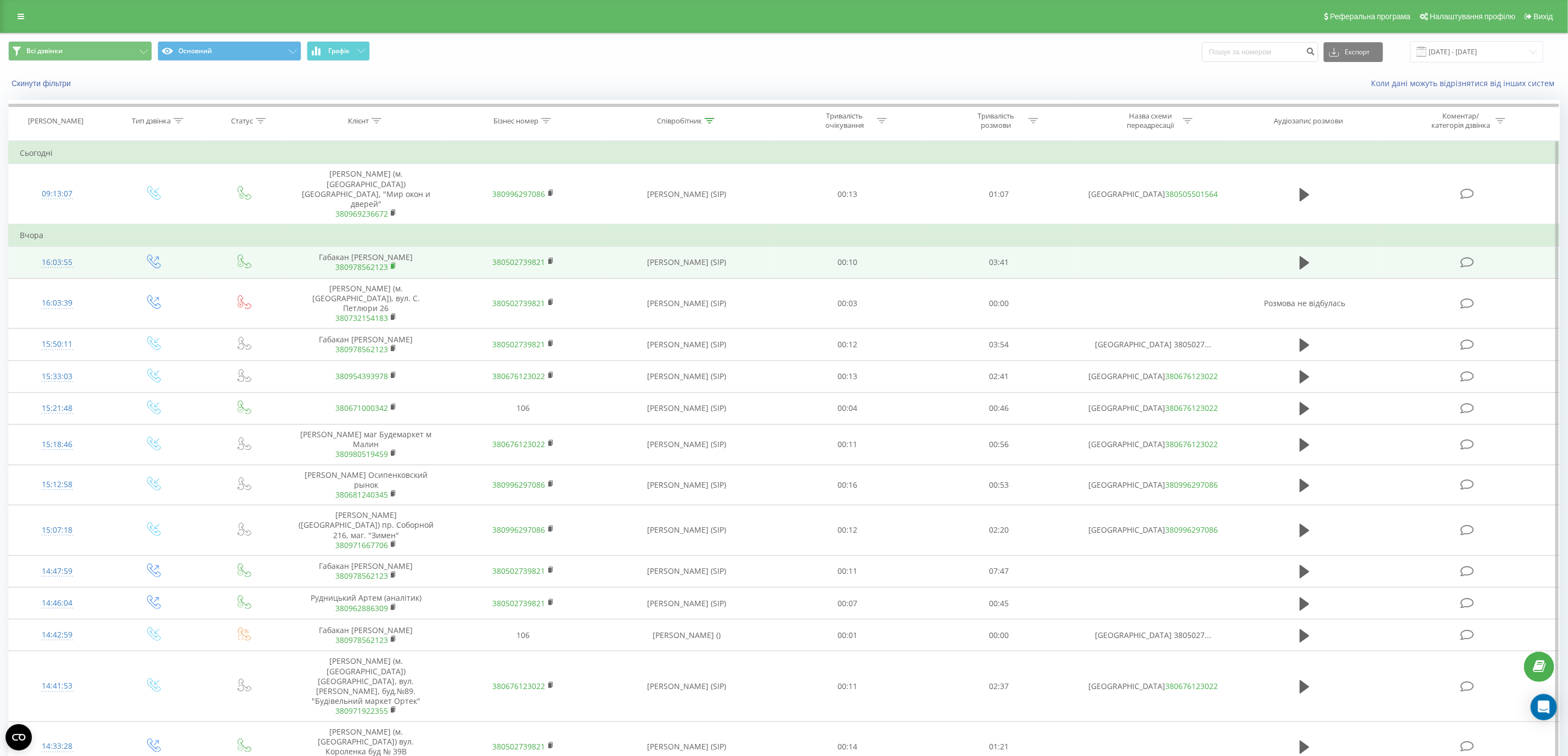
click at [395, 263] on icon at bounding box center [393, 265] width 4 height 5
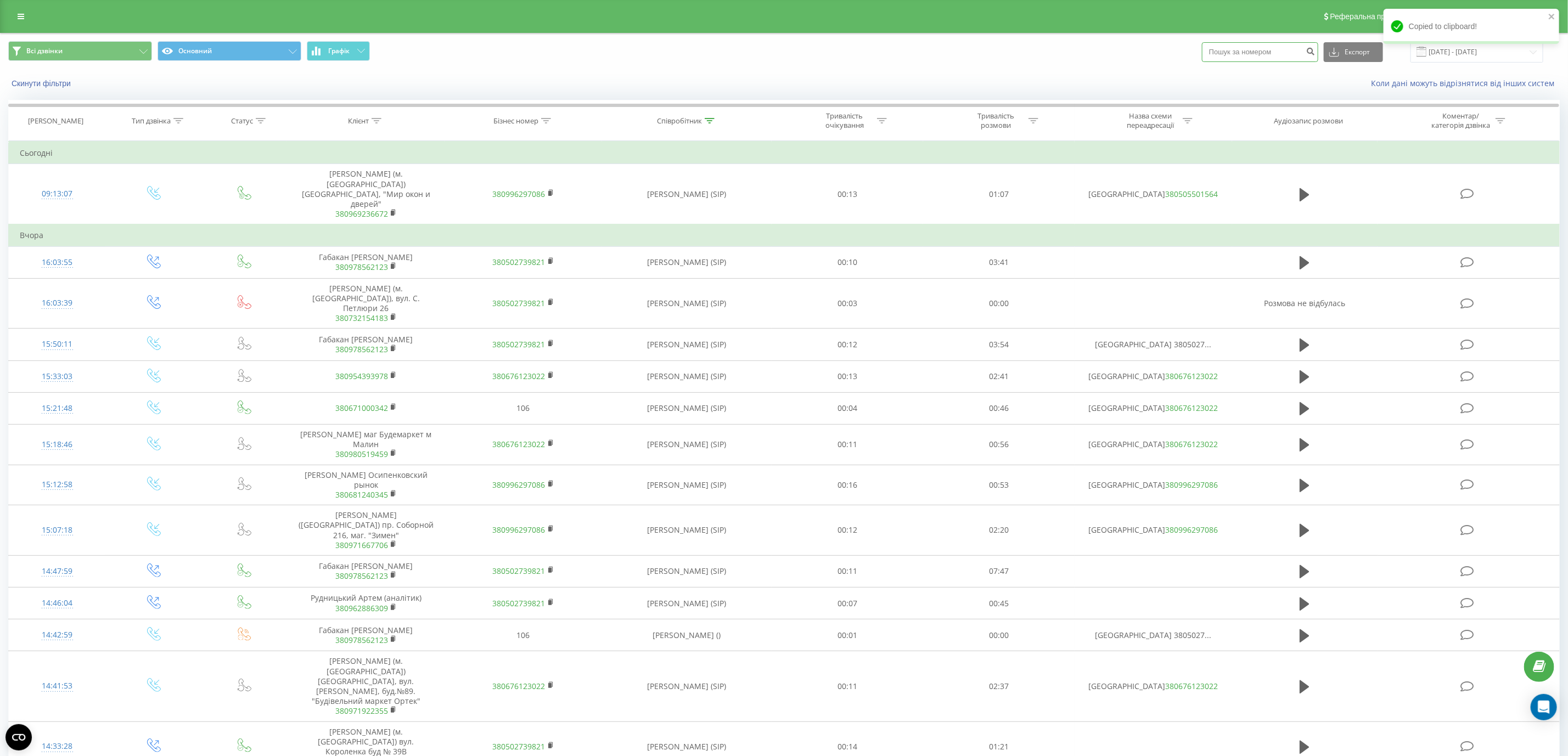
click at [1288, 49] on input at bounding box center [1260, 52] width 116 height 20
paste input "380978562123"
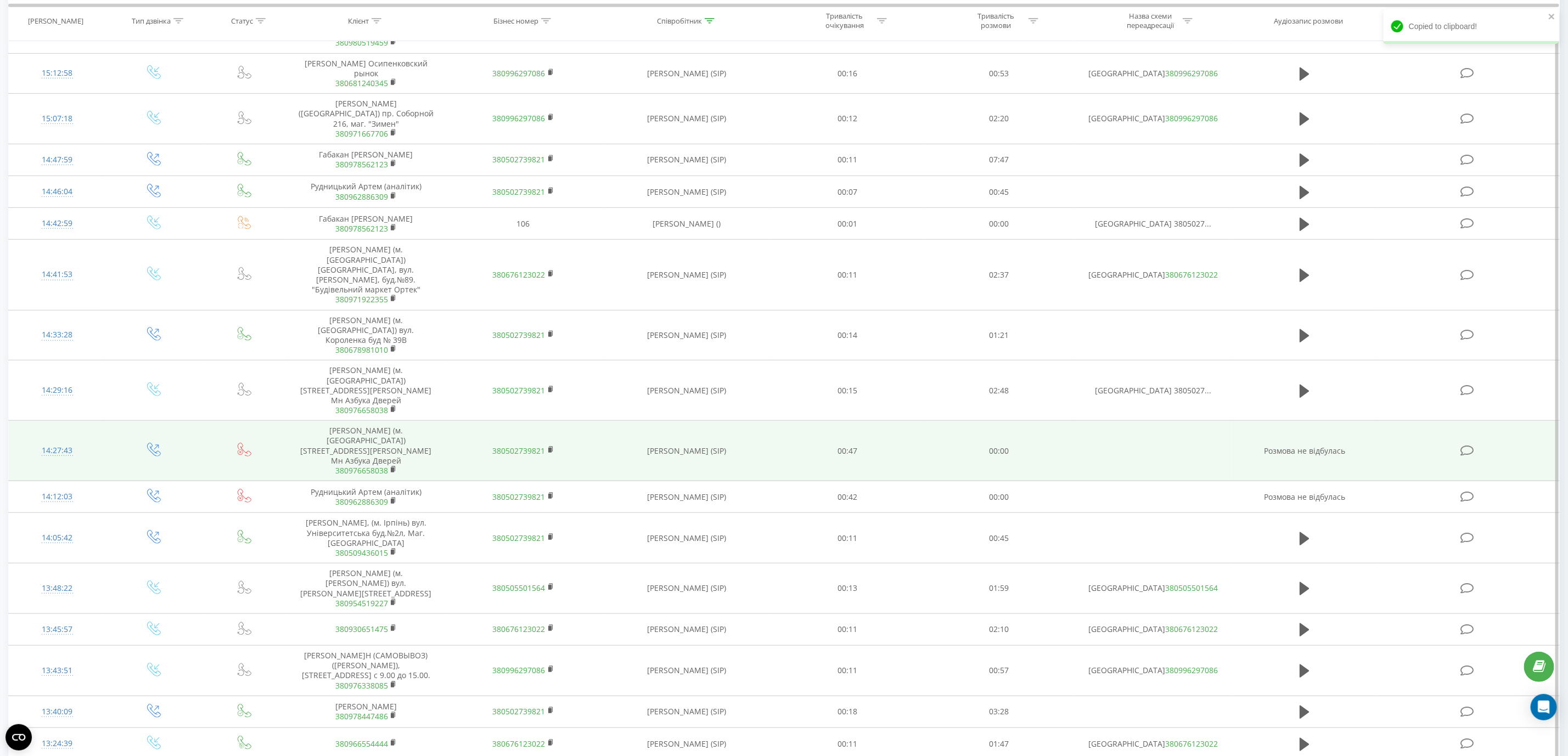
scroll to position [471, 0]
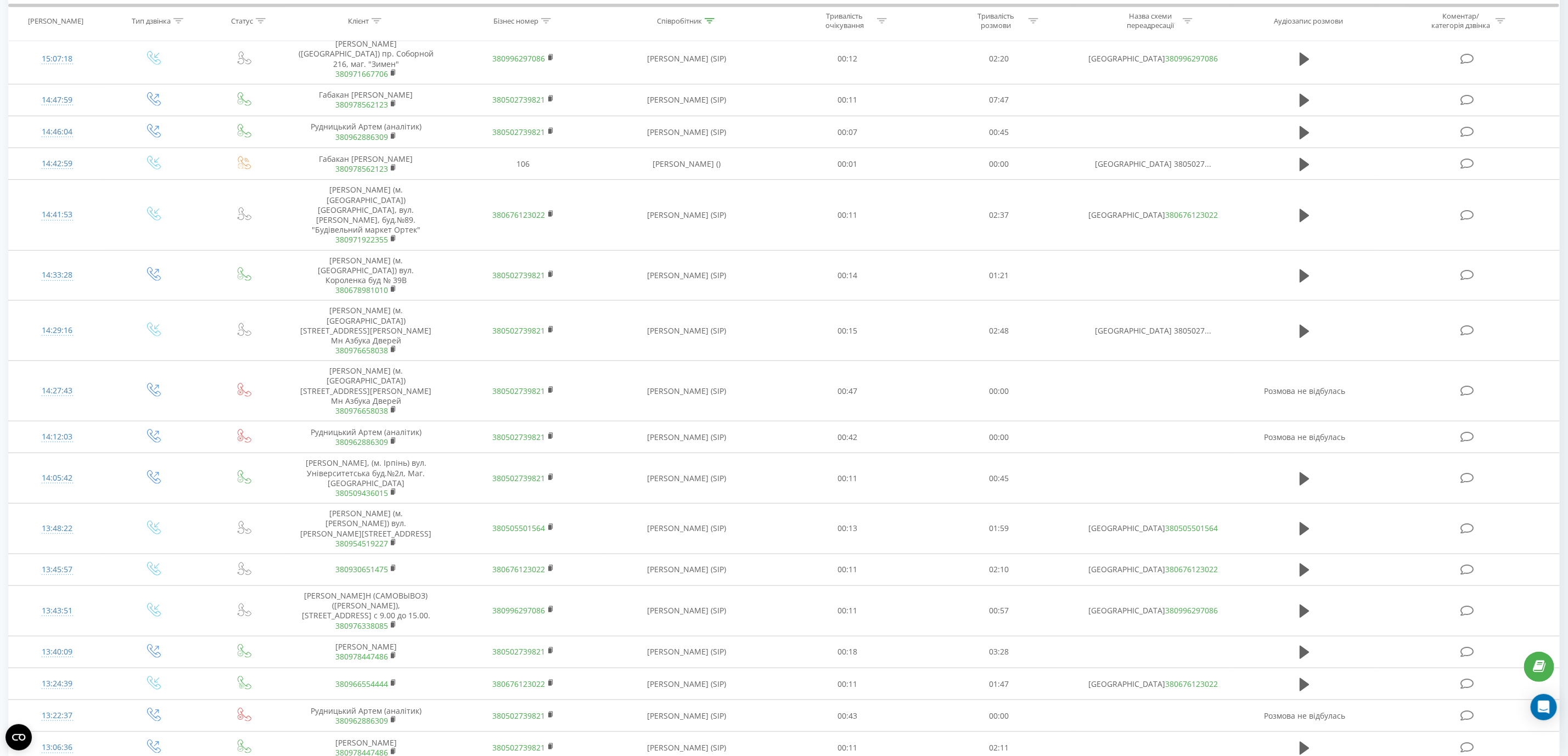
type input "380978562123"
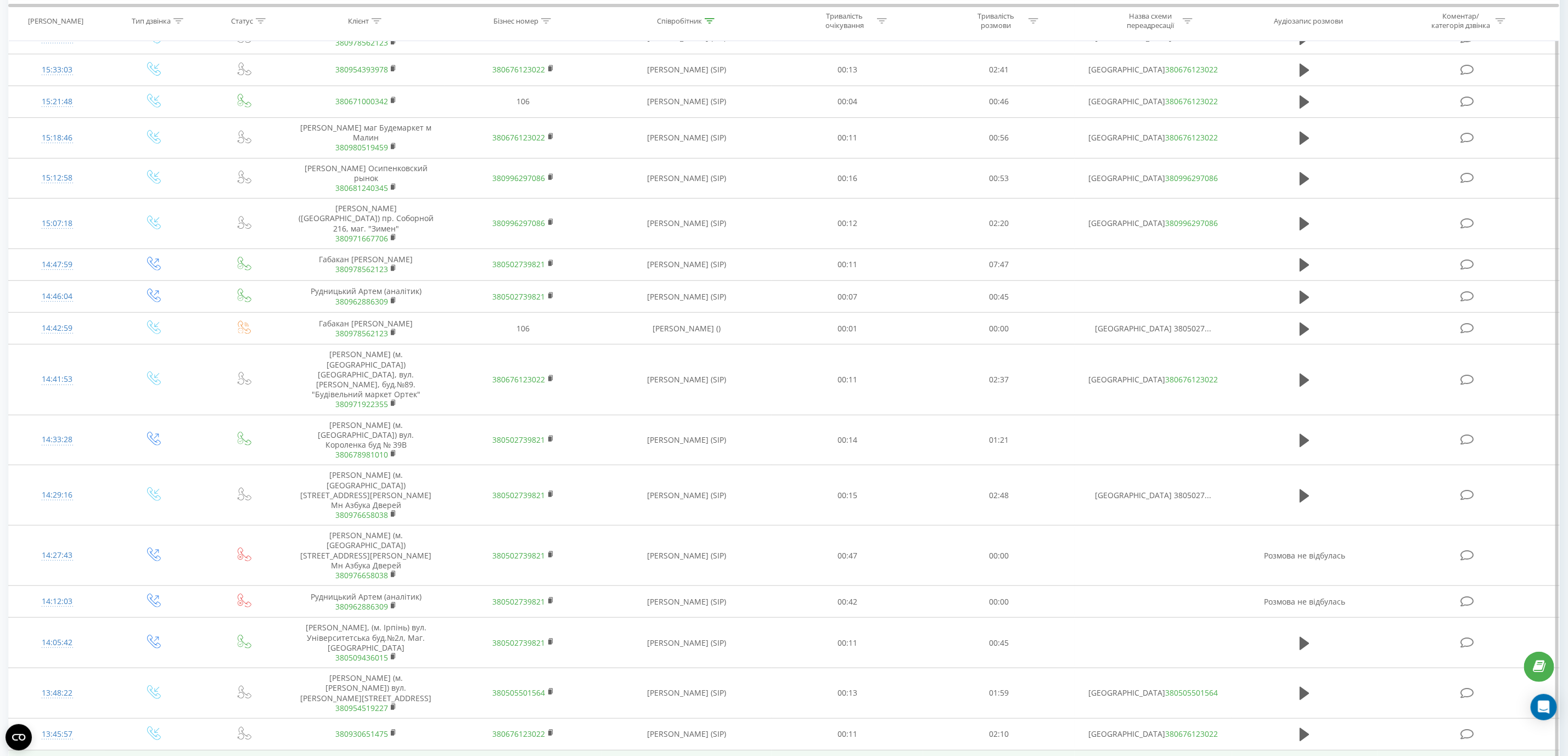
scroll to position [142, 0]
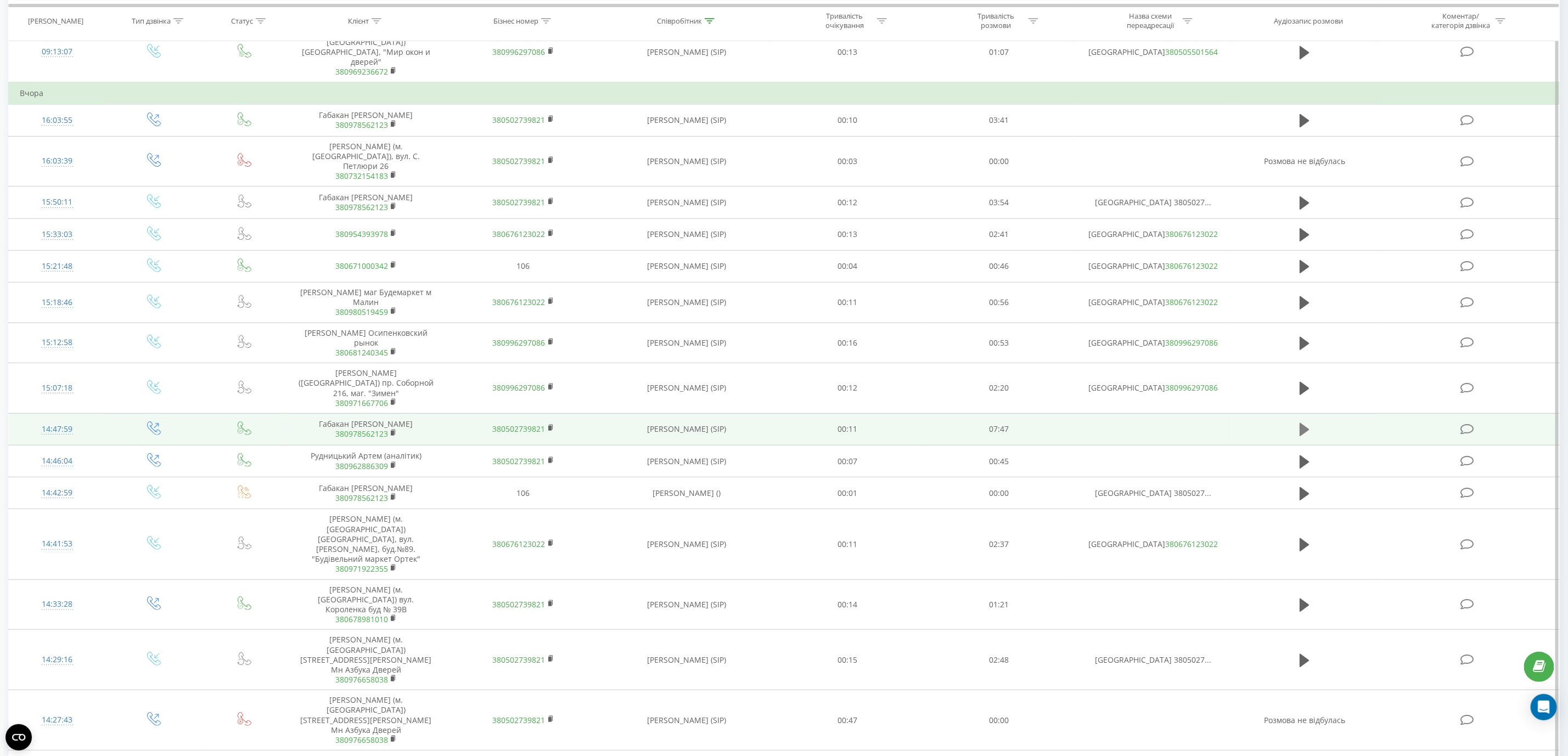
click at [1302, 423] on icon at bounding box center [1304, 429] width 10 height 14
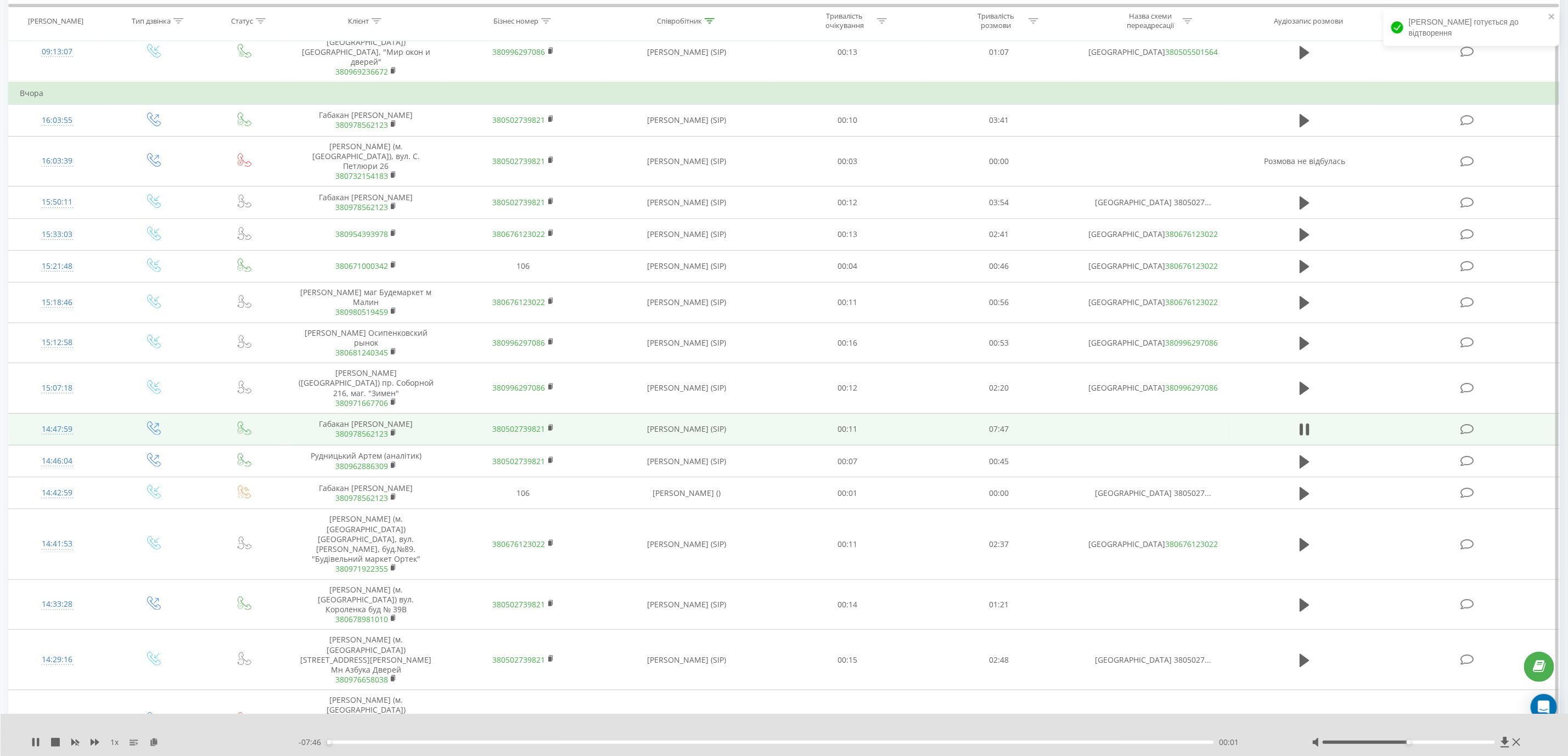
click at [407, 742] on div "00:01" at bounding box center [770, 742] width 886 height 3
click at [454, 742] on div "00:45" at bounding box center [770, 742] width 886 height 3
click at [477, 742] on div "01:08" at bounding box center [770, 742] width 886 height 3
click at [492, 742] on div "01:27" at bounding box center [770, 742] width 886 height 3
click at [35, 743] on icon at bounding box center [35, 742] width 9 height 9
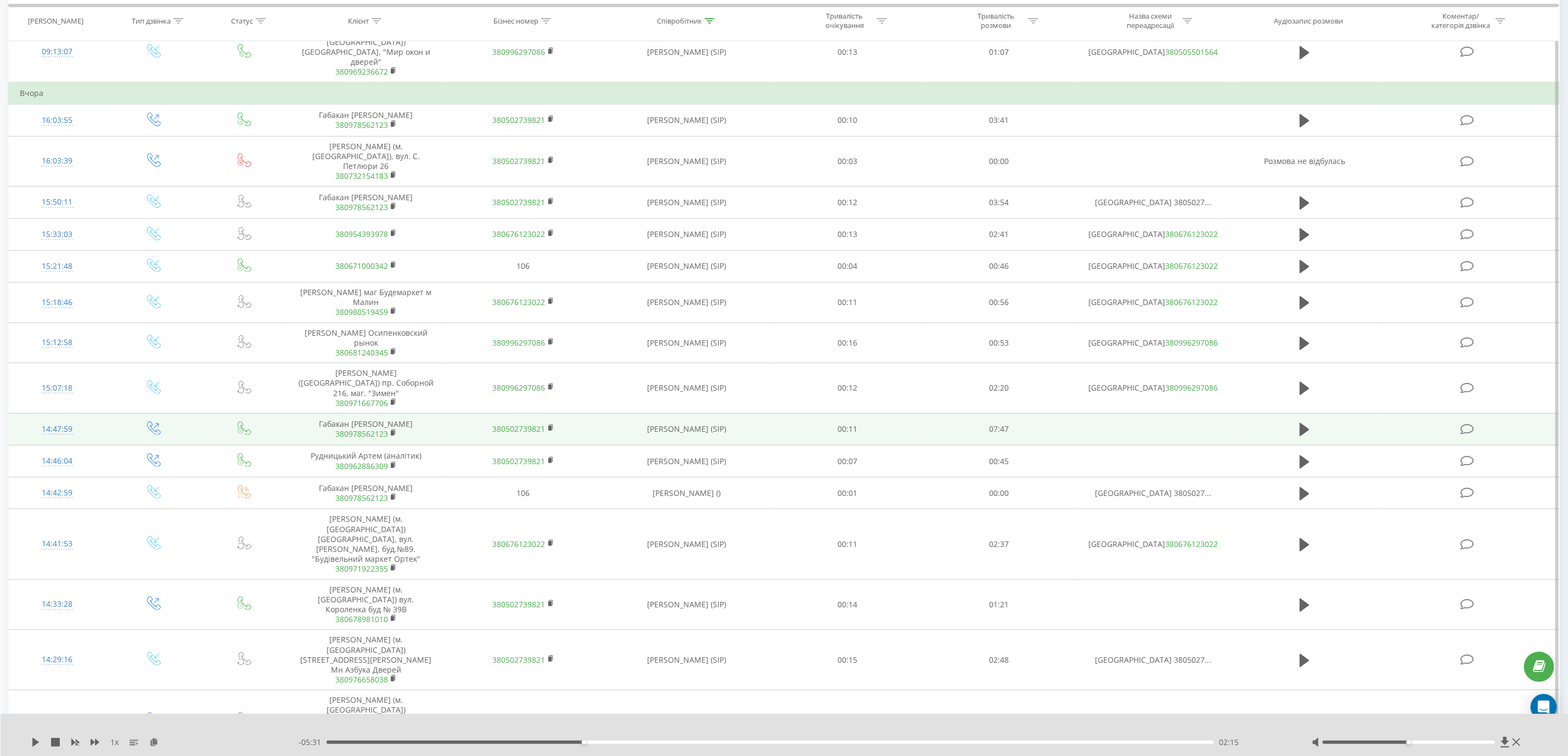
scroll to position [0, 0]
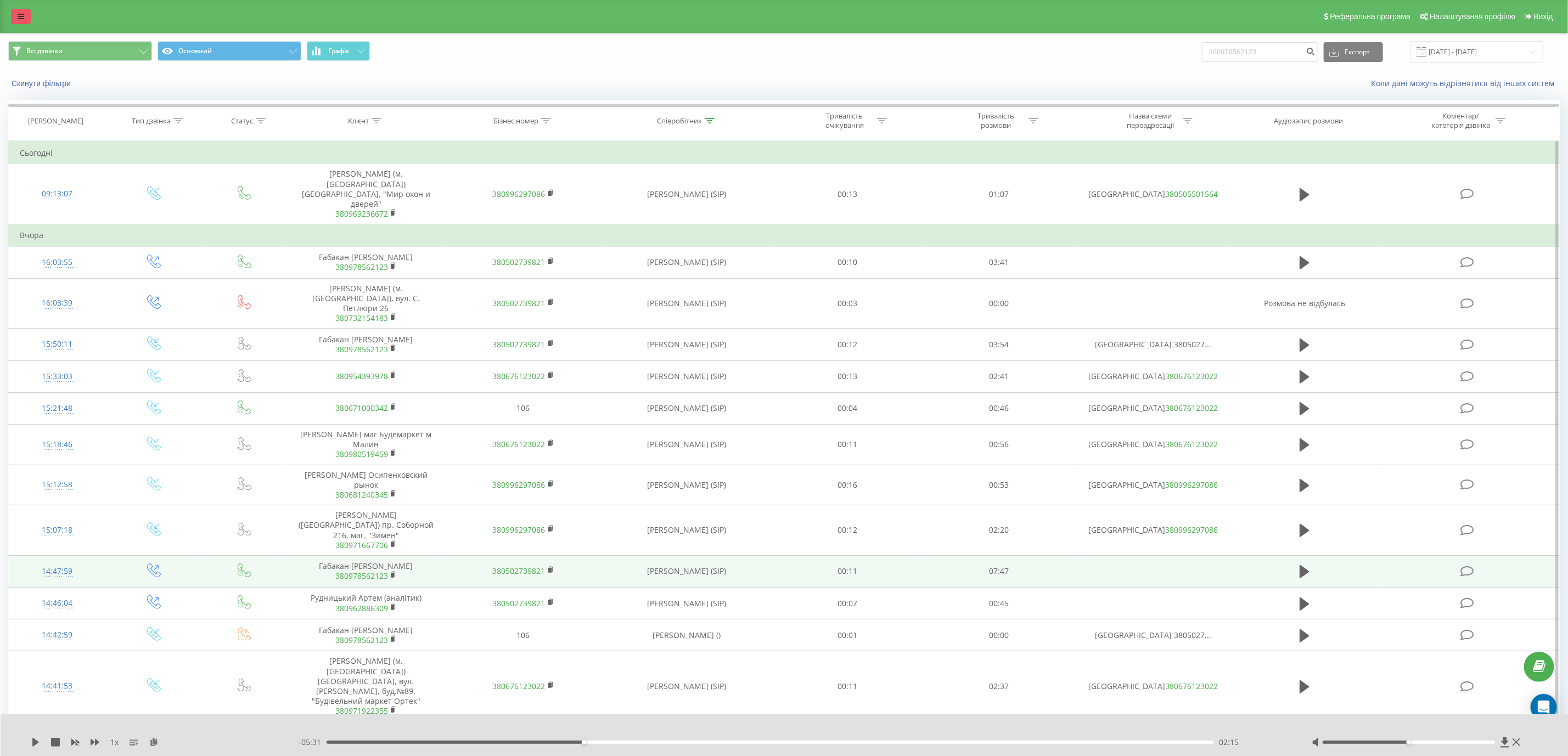
click at [24, 24] on link at bounding box center [21, 16] width 20 height 15
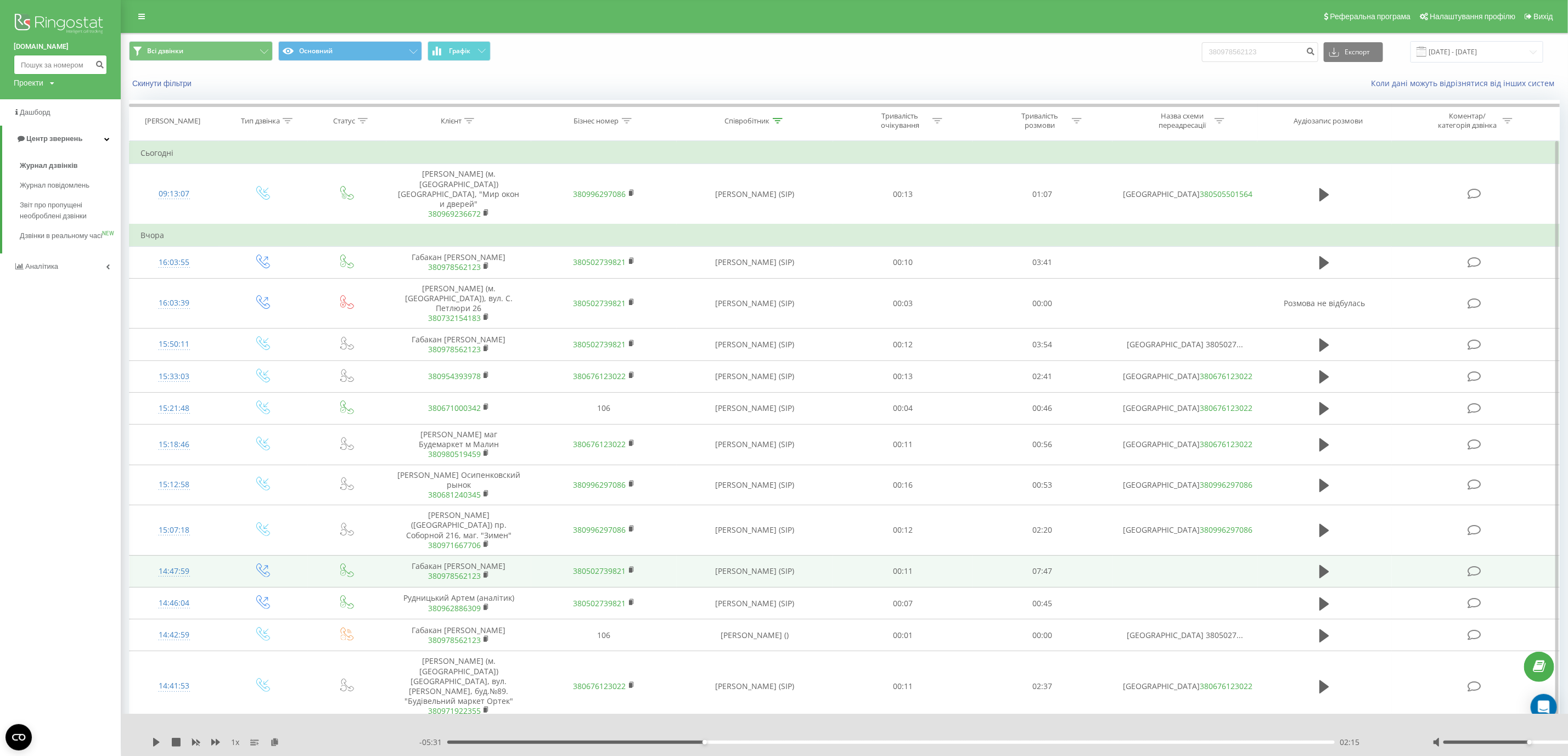
click at [51, 69] on input at bounding box center [60, 65] width 93 height 20
paste input "380681240345"
type input "380681240345"
click at [100, 68] on button "submit" at bounding box center [100, 65] width 15 height 20
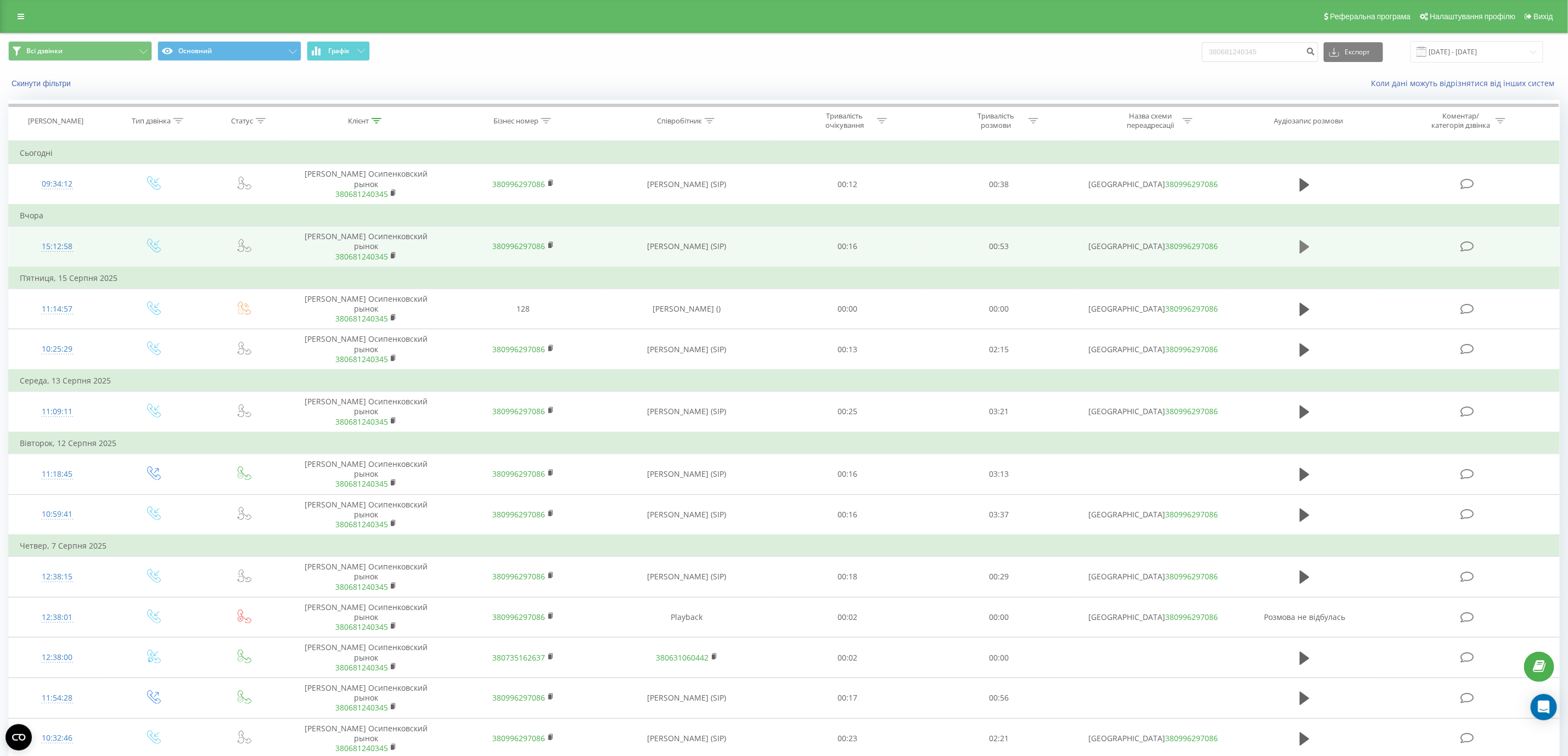
click at [1302, 252] on icon at bounding box center [1304, 246] width 10 height 14
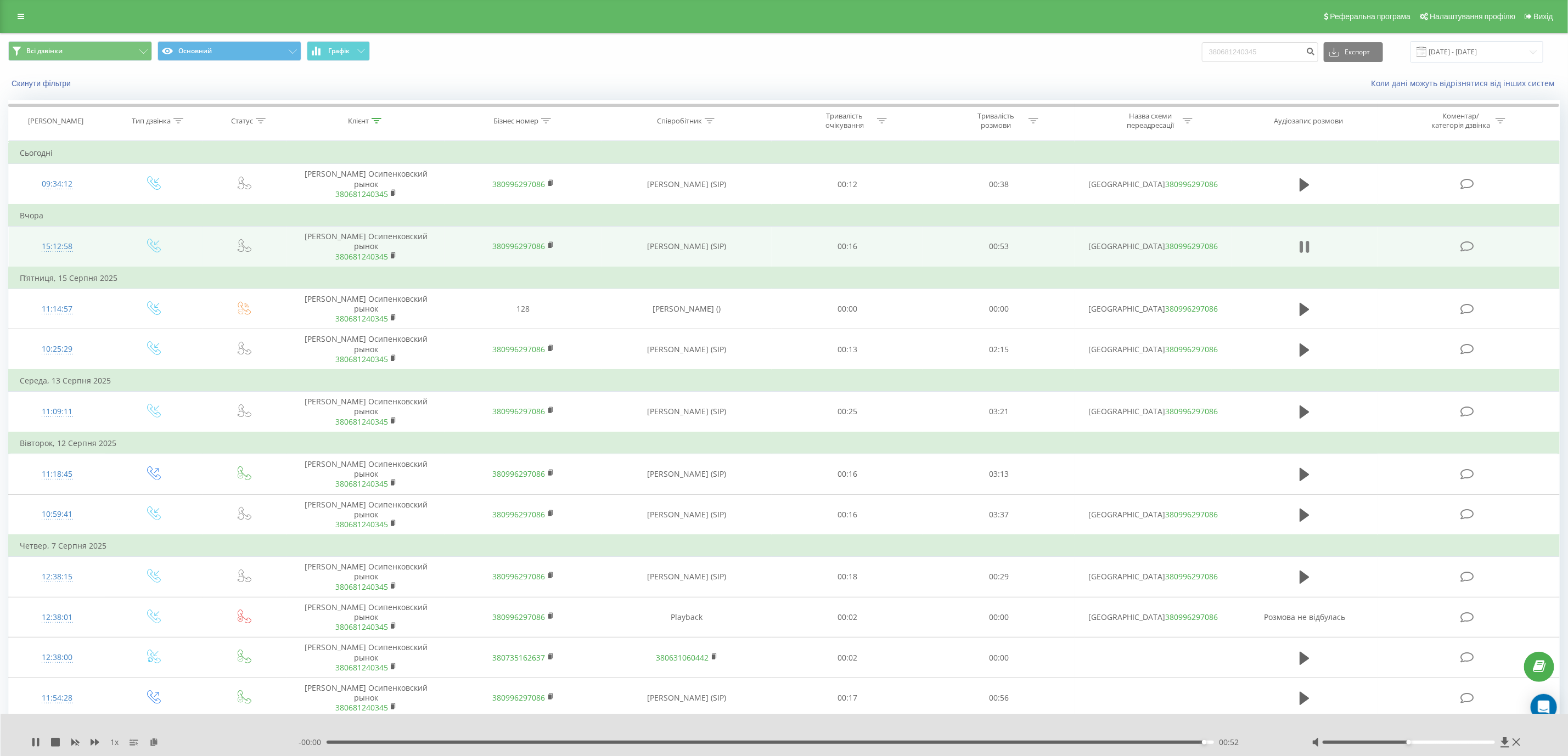
click at [1306, 254] on icon at bounding box center [1304, 246] width 10 height 15
click at [391, 258] on rect at bounding box center [392, 255] width 3 height 5
